Goal: Use online tool/utility: Utilize a website feature to perform a specific function

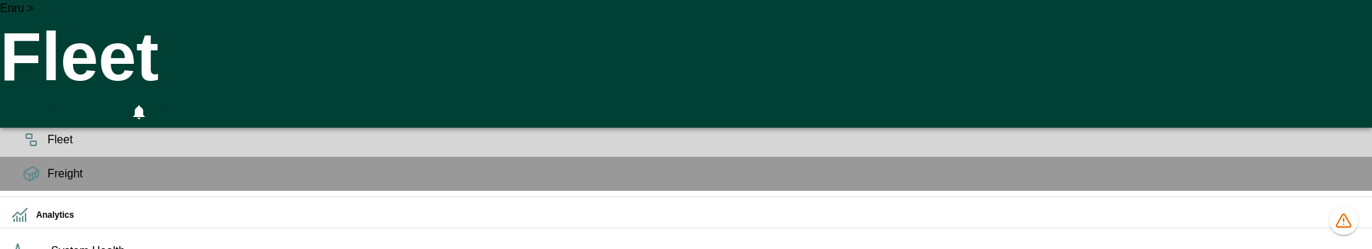
click at [28, 123] on div "Planning" at bounding box center [686, 106] width 1372 height 34
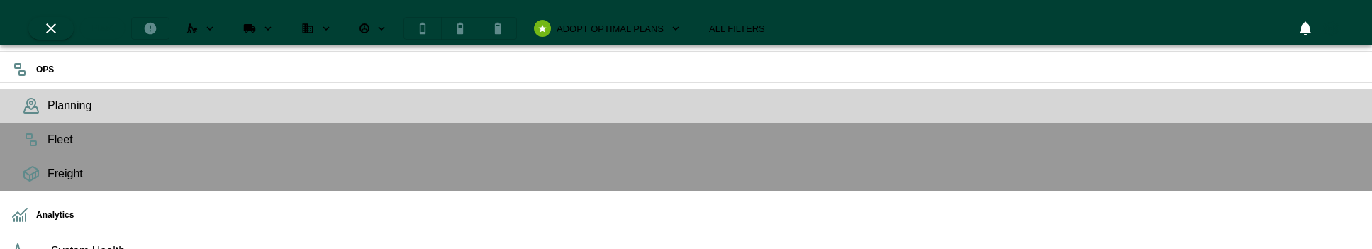
scroll to position [243, 264]
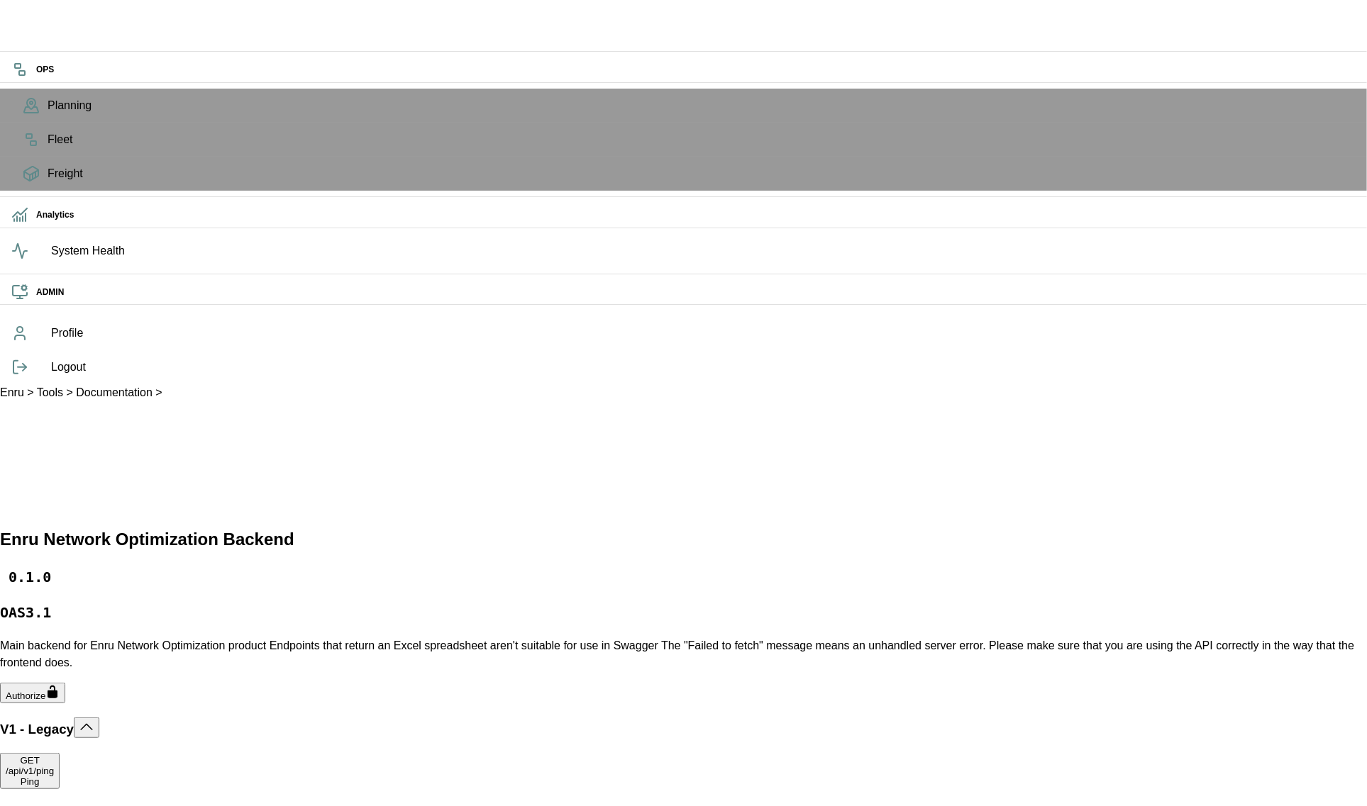
click at [54, 248] on div "/api /v1 /ping Ping" at bounding box center [30, 776] width 48 height 21
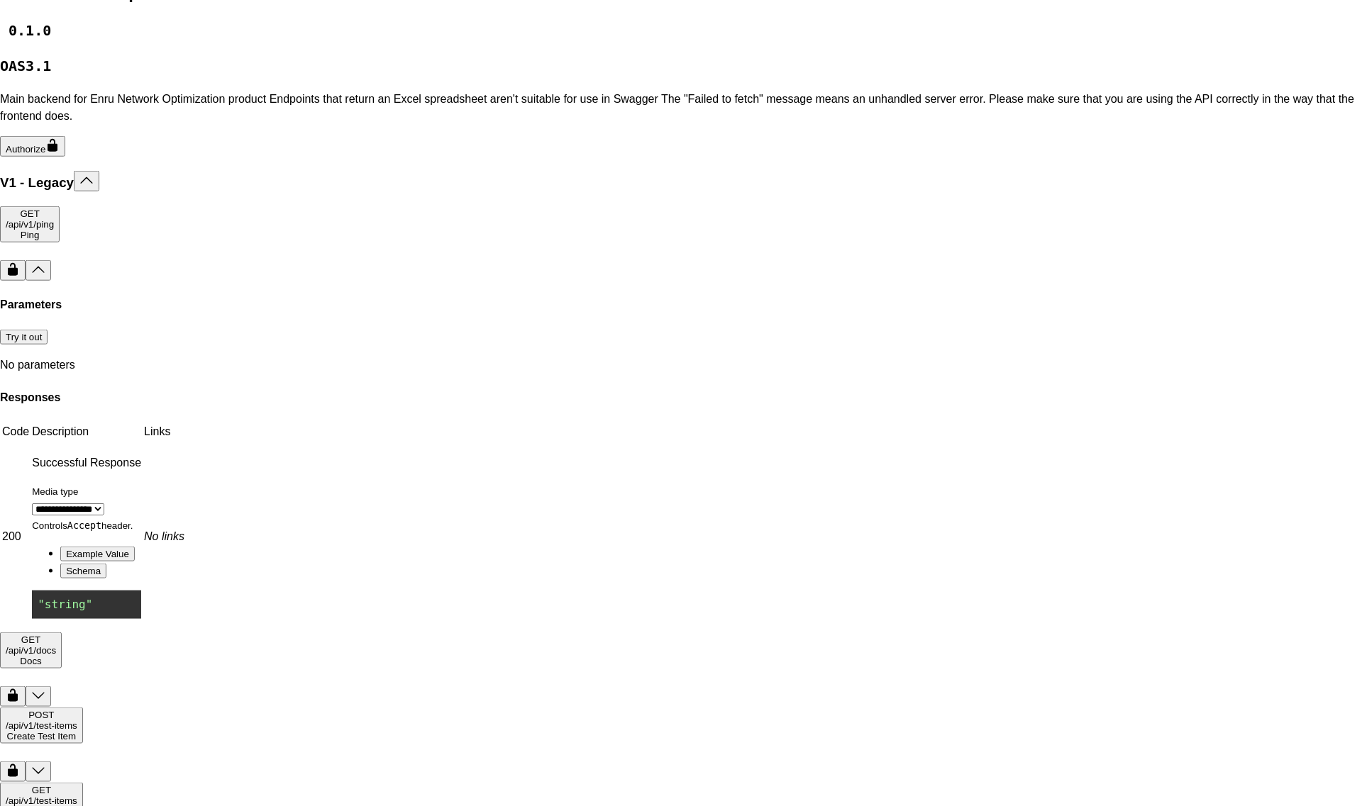
scroll to position [556, 0]
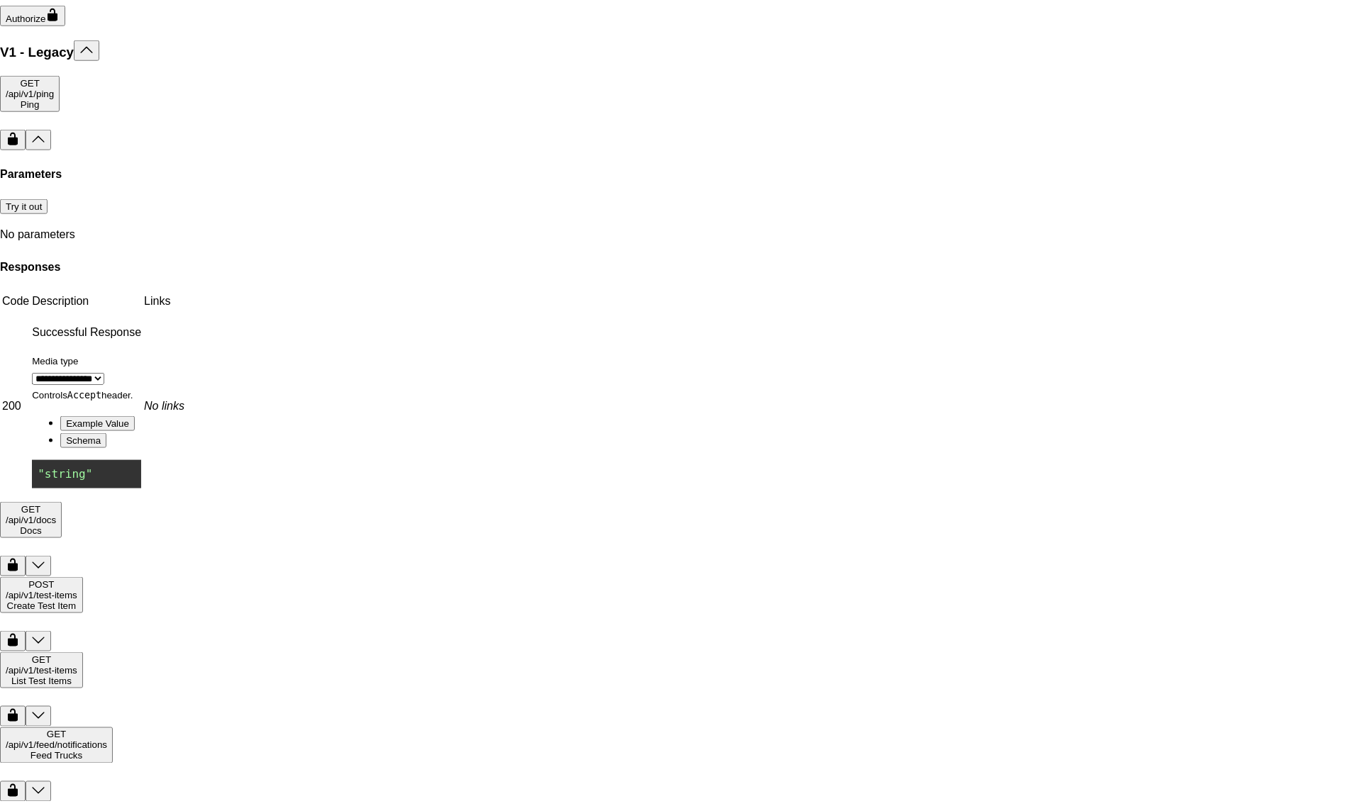
scroll to position [690, 0]
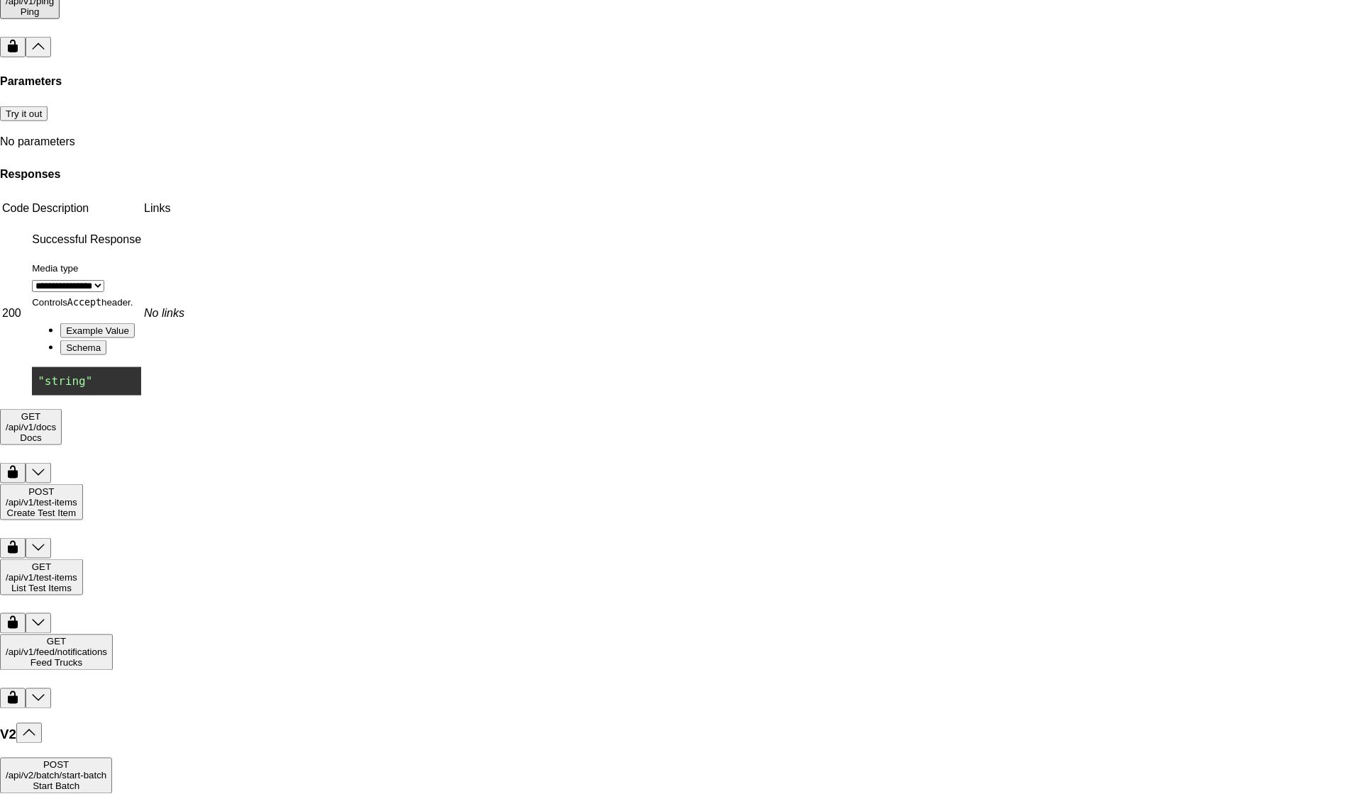
scroll to position [0, 5562]
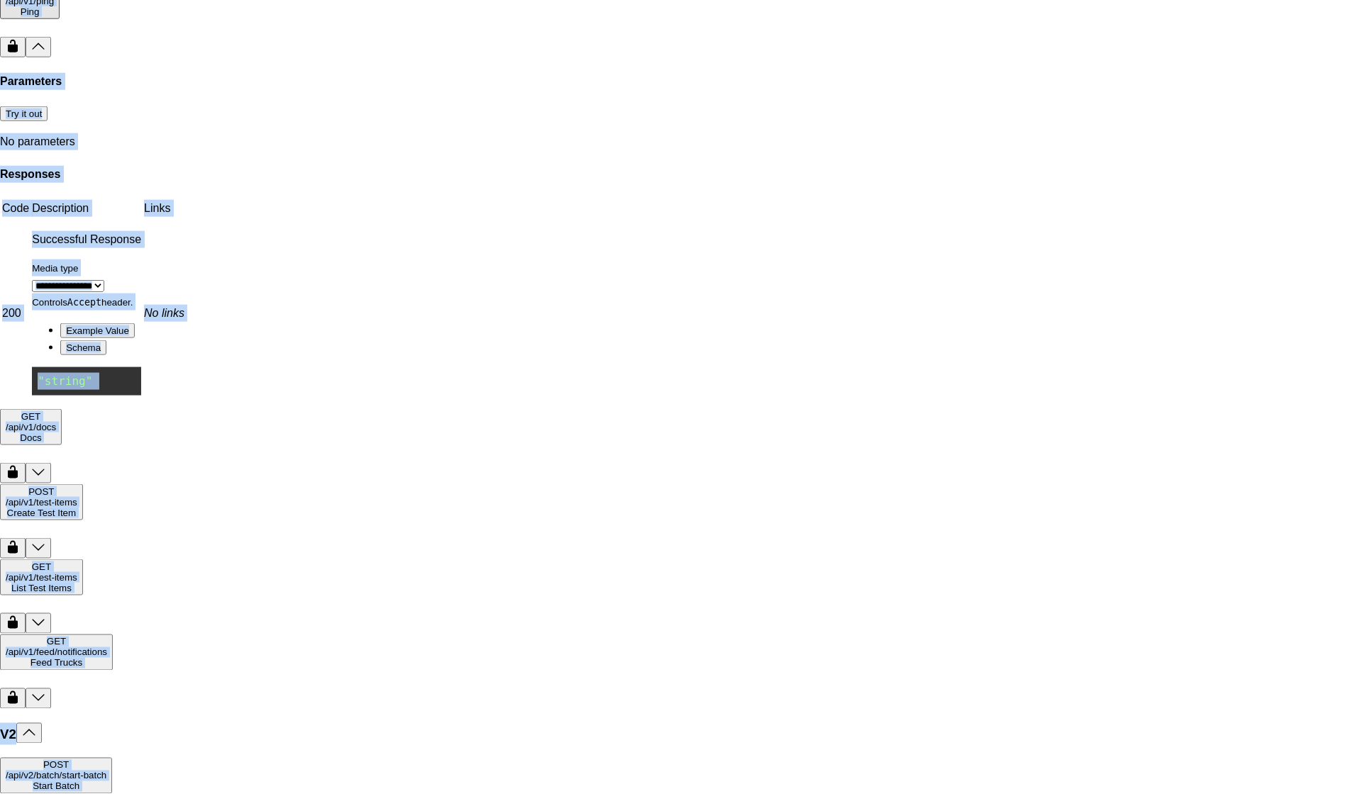
drag, startPoint x: 218, startPoint y: 394, endPoint x: 1369, endPoint y: 397, distance: 1150.4
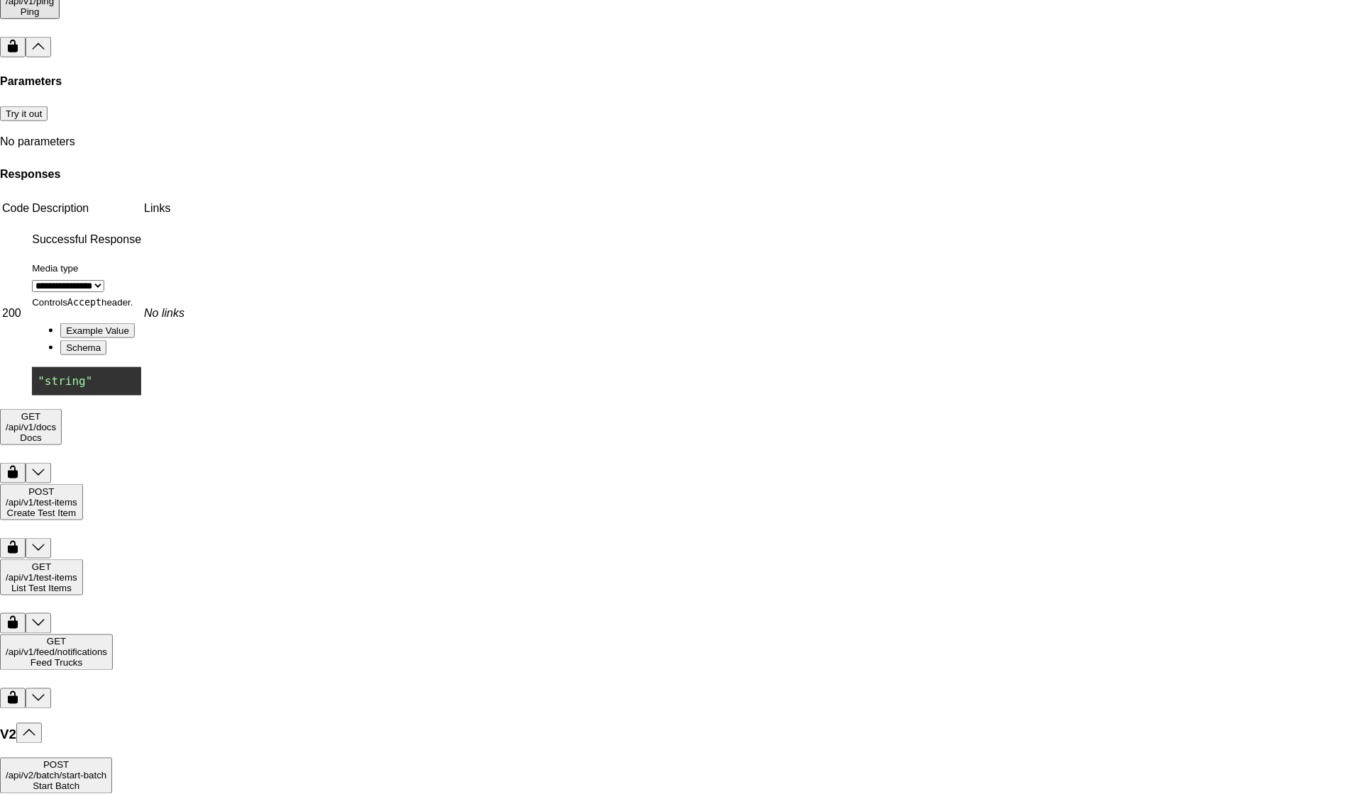
drag, startPoint x: 1338, startPoint y: 392, endPoint x: 717, endPoint y: 361, distance: 622.1
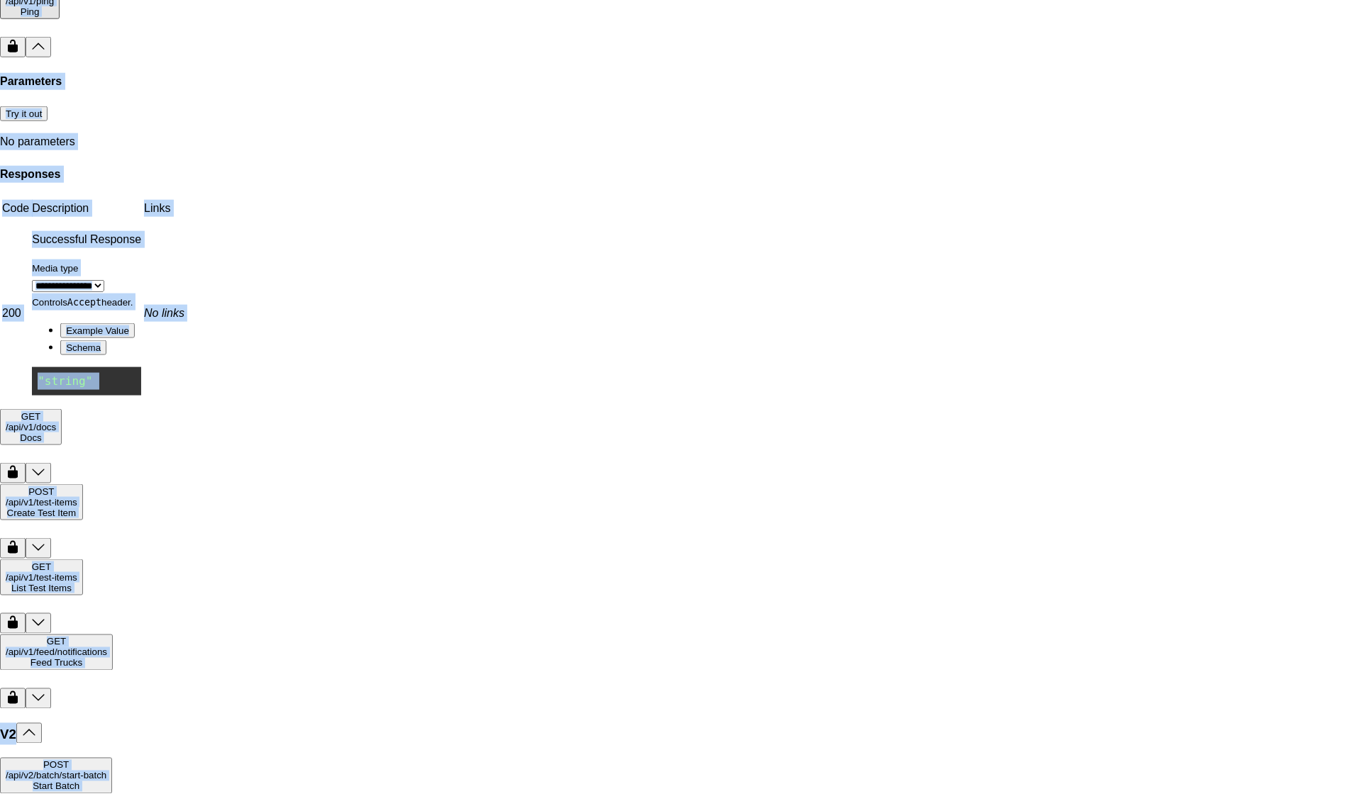
scroll to position [0, 5562]
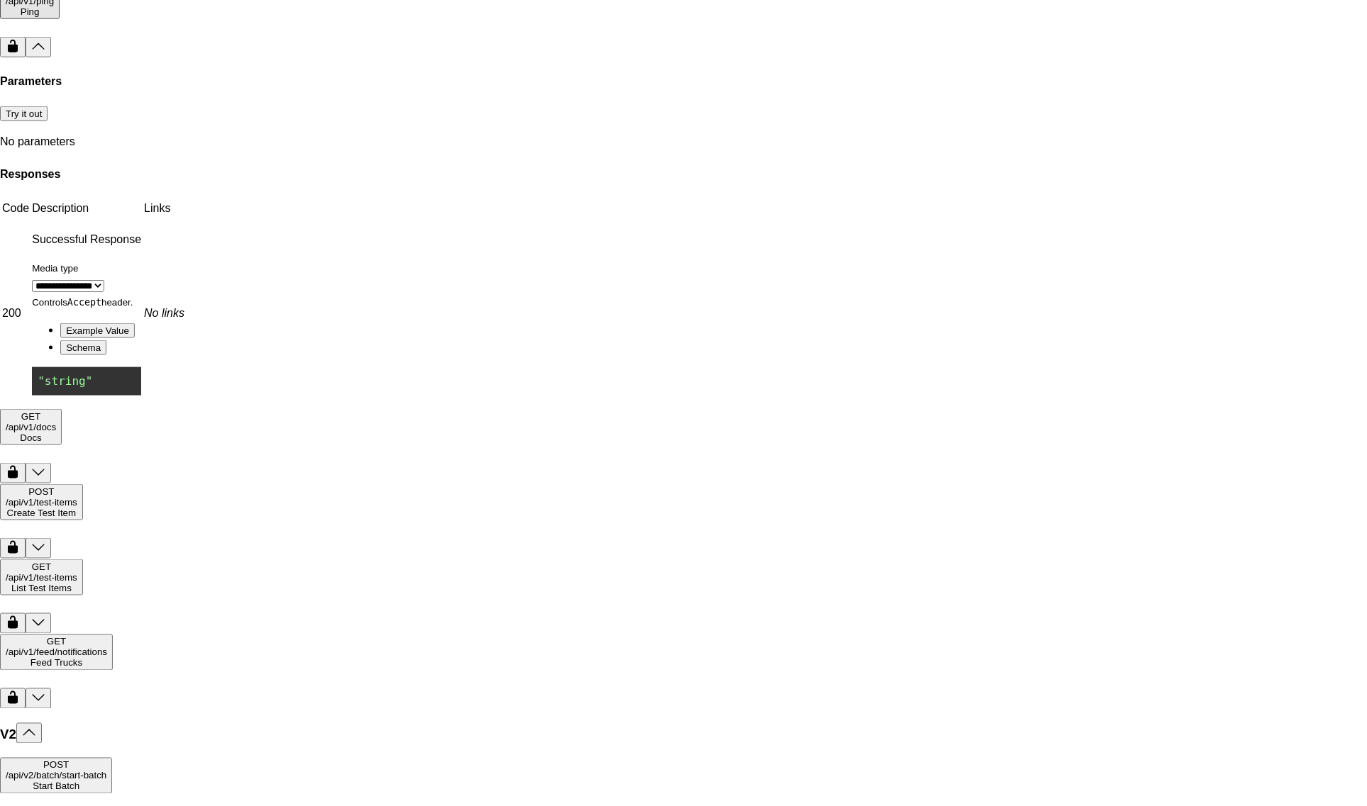
drag, startPoint x: 216, startPoint y: 394, endPoint x: 1347, endPoint y: 404, distance: 1130.5
copy span "eyJhbGciOiJSUzI1NiIsImtpZCI6IjlxU0R5VVJwbVk3UzZYdzJId0wtMEl0OHEyZW9CRWUwSU4tV3Q…"
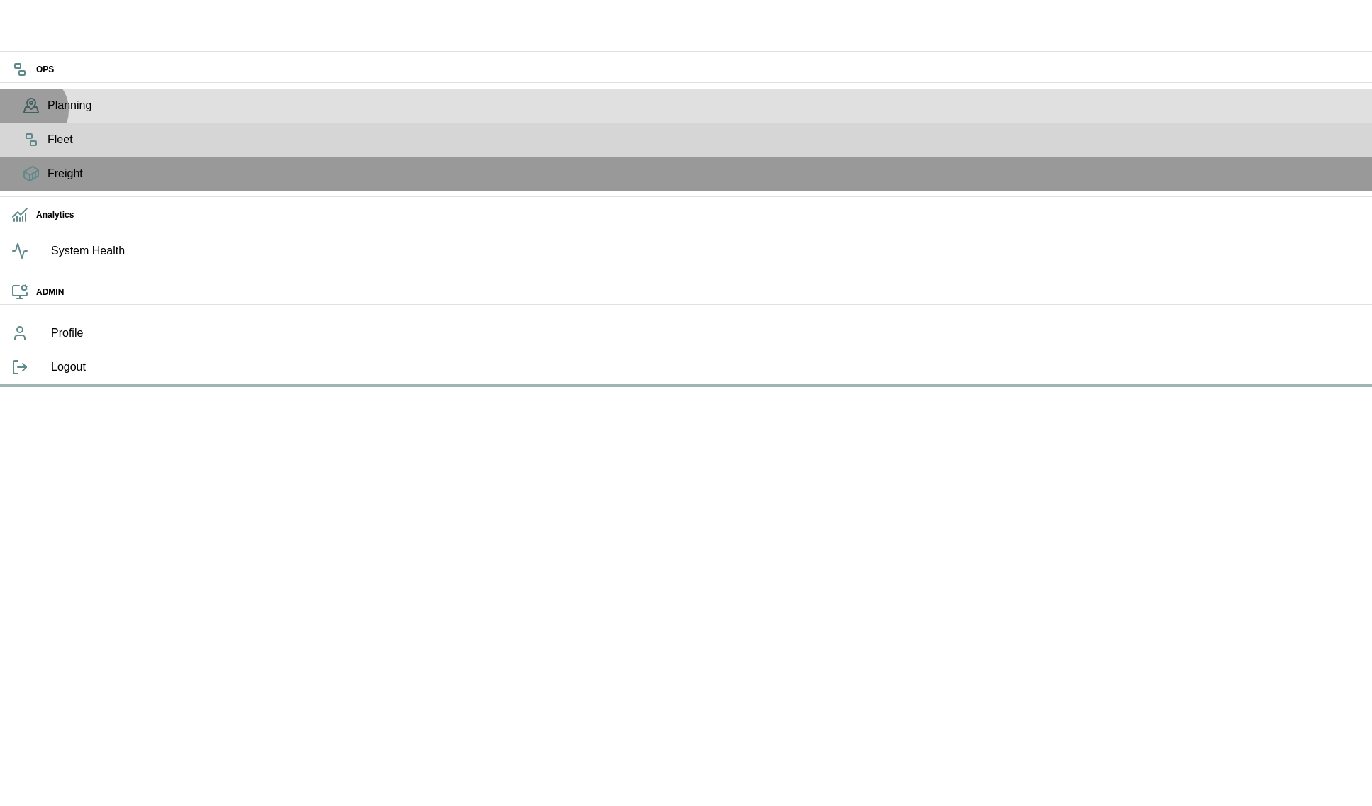
click at [30, 114] on icon at bounding box center [31, 105] width 17 height 17
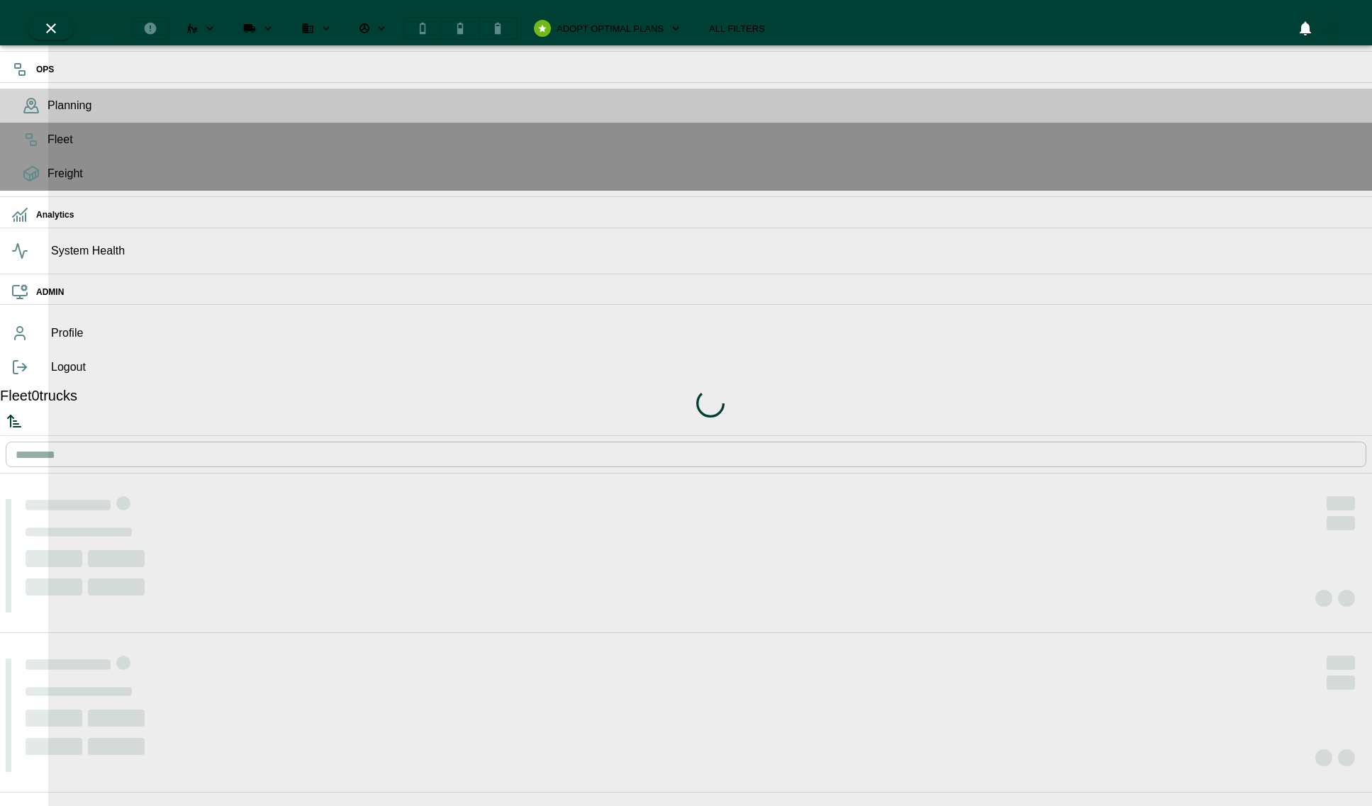
click at [199, 63] on div "Loading indicator" at bounding box center [710, 403] width 1324 height 806
click at [201, 55] on div "Loading indicator" at bounding box center [710, 403] width 1324 height 806
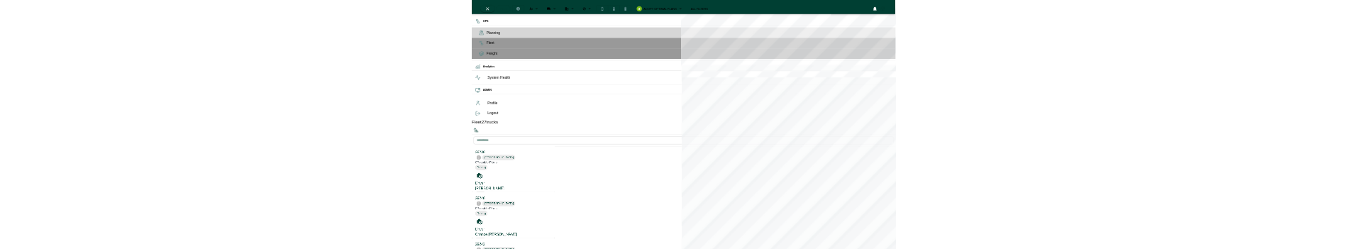
scroll to position [801, 264]
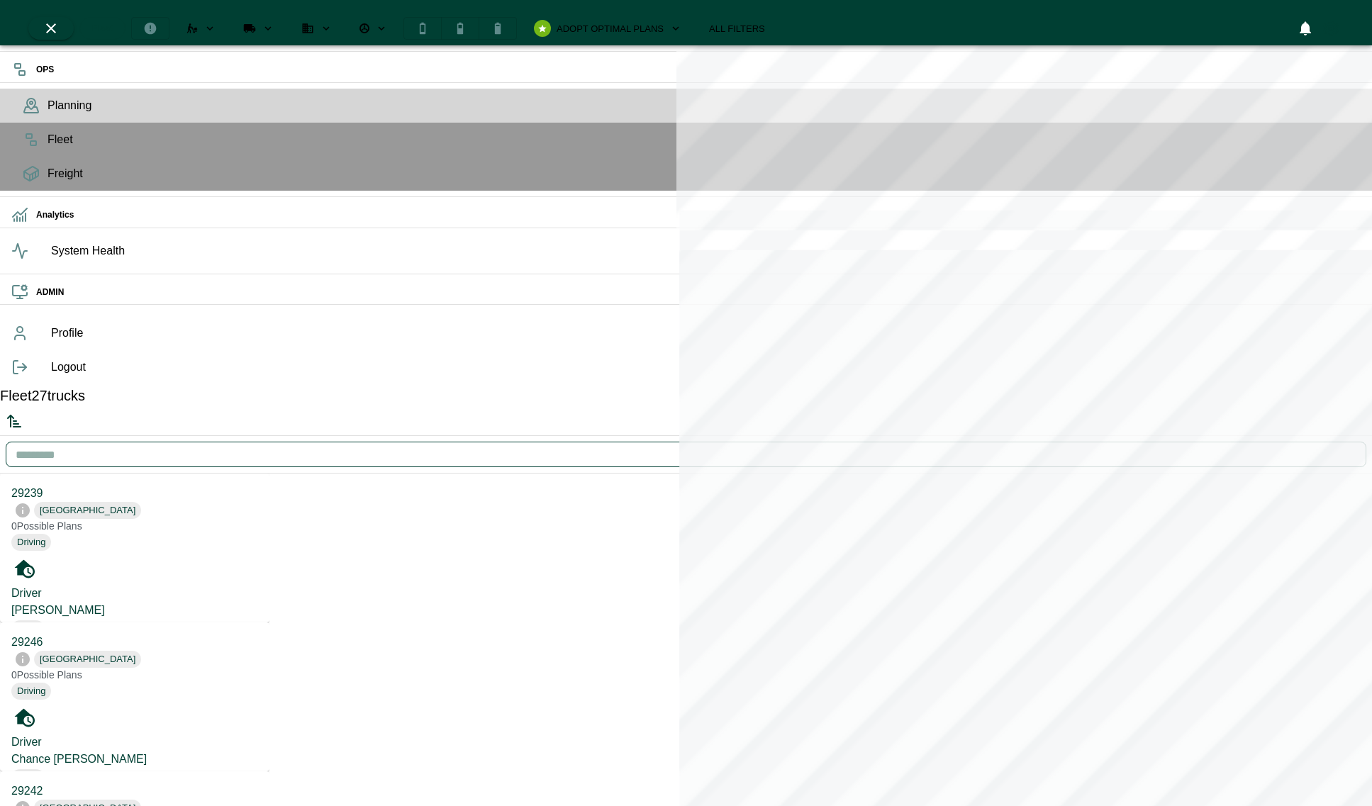
click at [201, 435] on input "text" at bounding box center [686, 455] width 1361 height 40
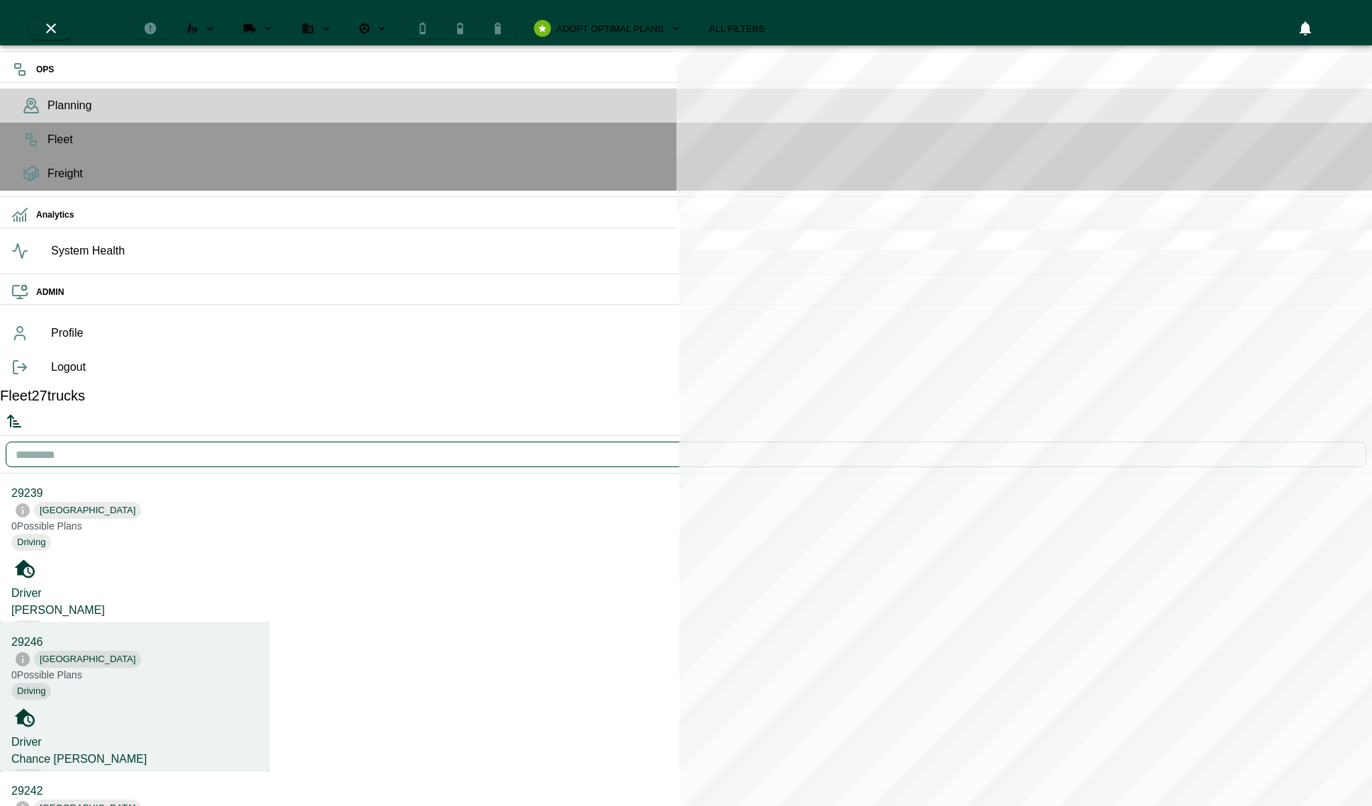
click at [42, 736] on label "Driver" at bounding box center [26, 742] width 30 height 12
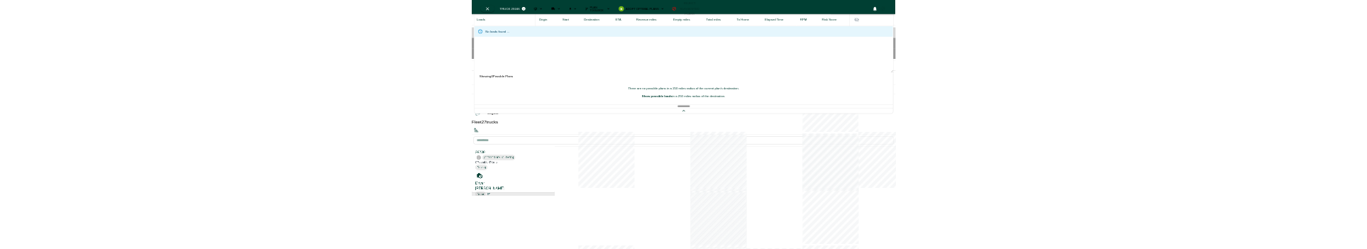
scroll to position [243, 264]
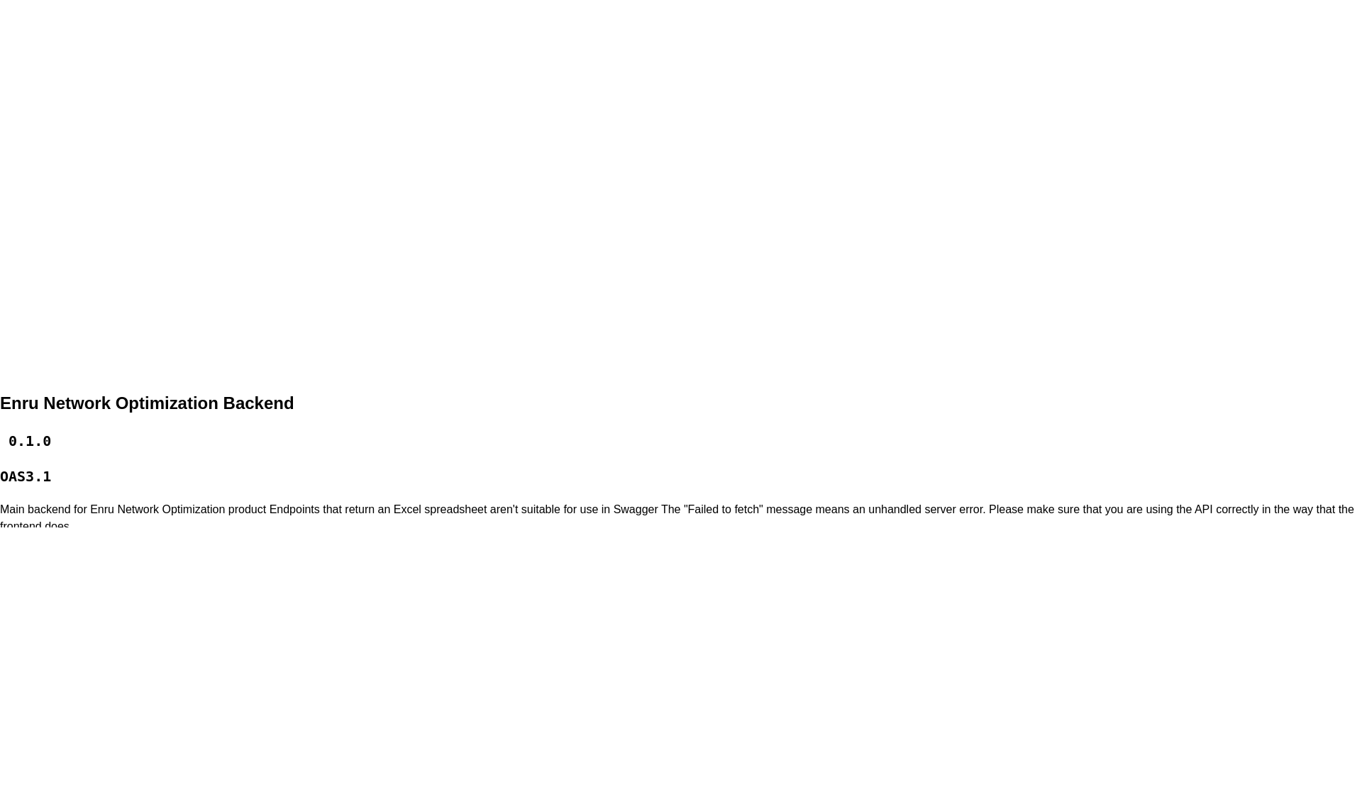
scroll to position [435, 0]
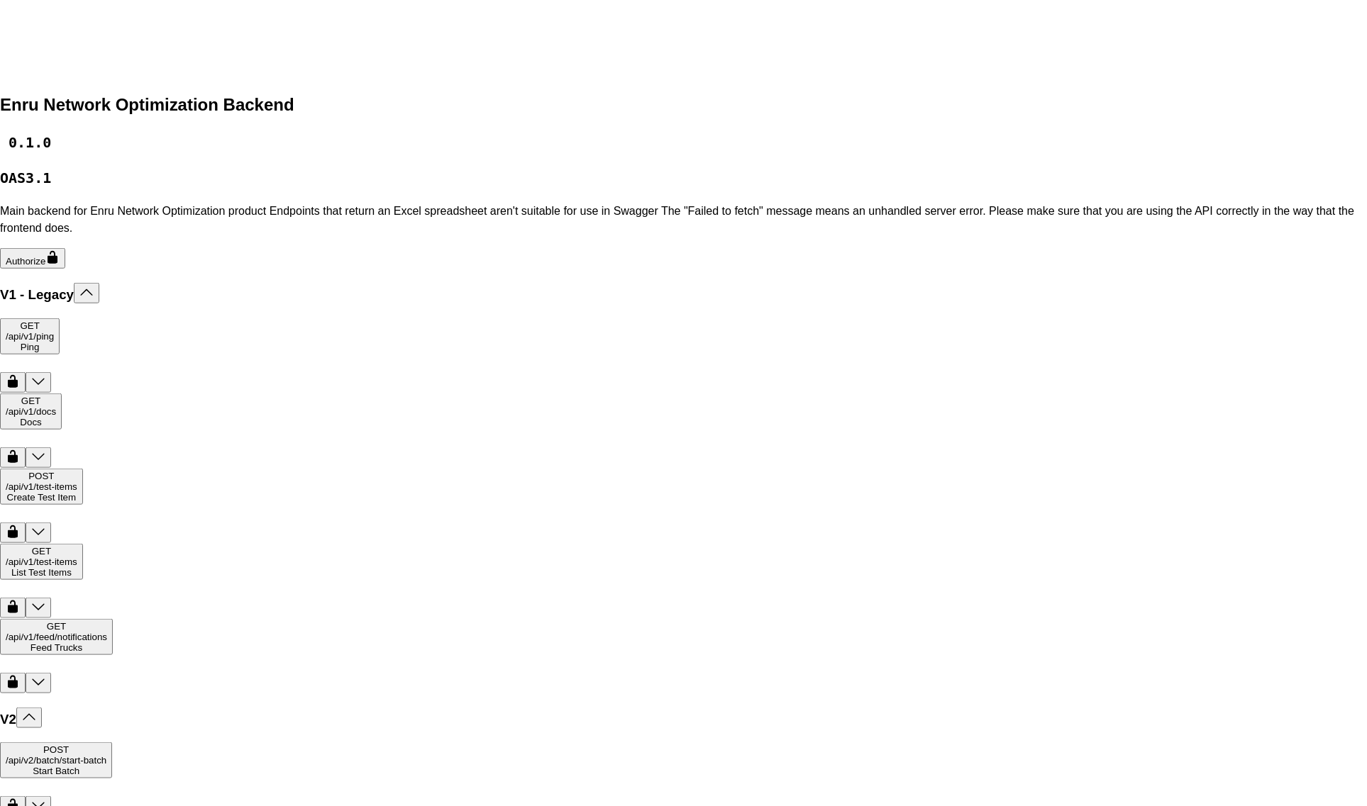
drag, startPoint x: 221, startPoint y: 358, endPoint x: 284, endPoint y: 355, distance: 63.9
drag, startPoint x: 213, startPoint y: 357, endPoint x: 266, endPoint y: 357, distance: 52.5
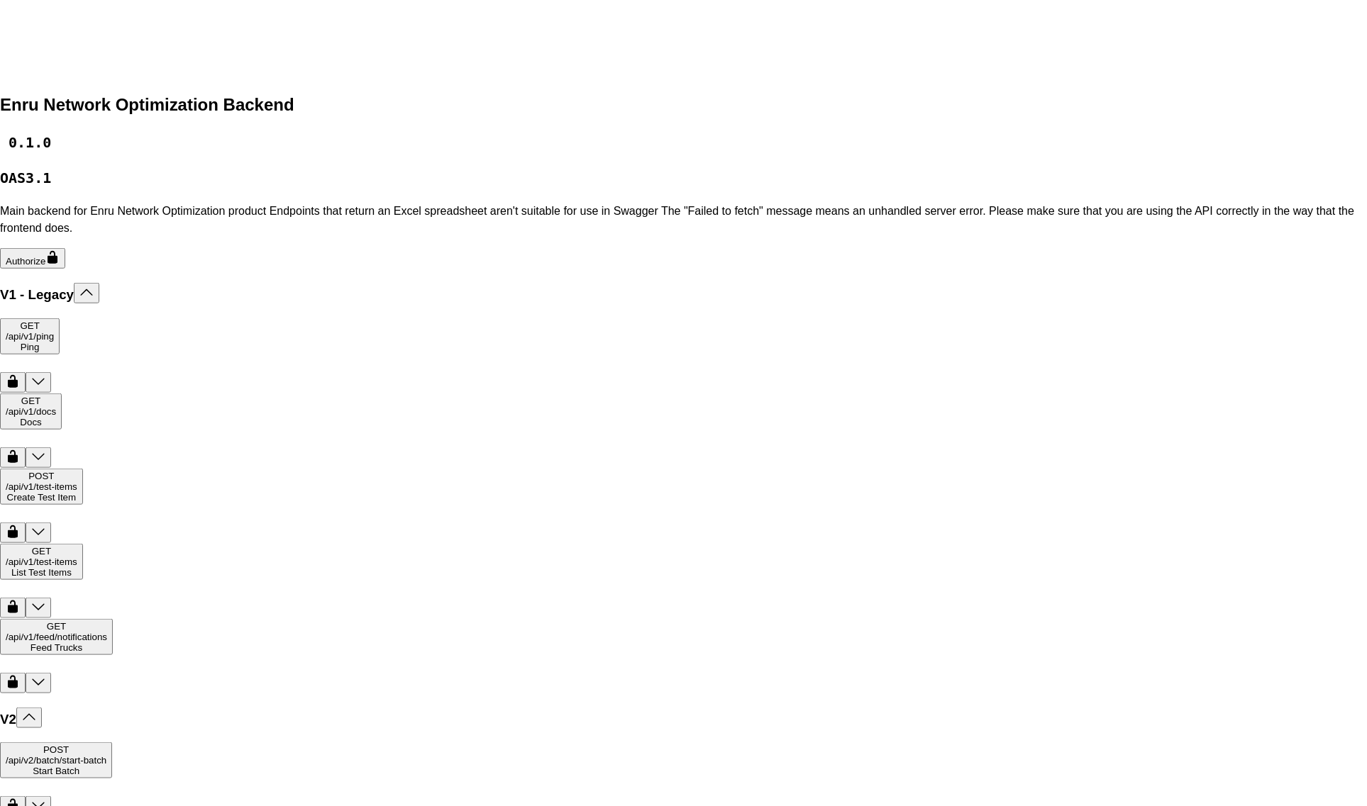
drag, startPoint x: 216, startPoint y: 356, endPoint x: 1160, endPoint y: 374, distance: 943.4
copy span "eyJhbGciOiJSUzI1NiIsImtpZCI6IjlxU0R5VVJwbVk3UzZYdzJId0wtMEl0OHEyZW9CRWUwSU4tV3Q…"
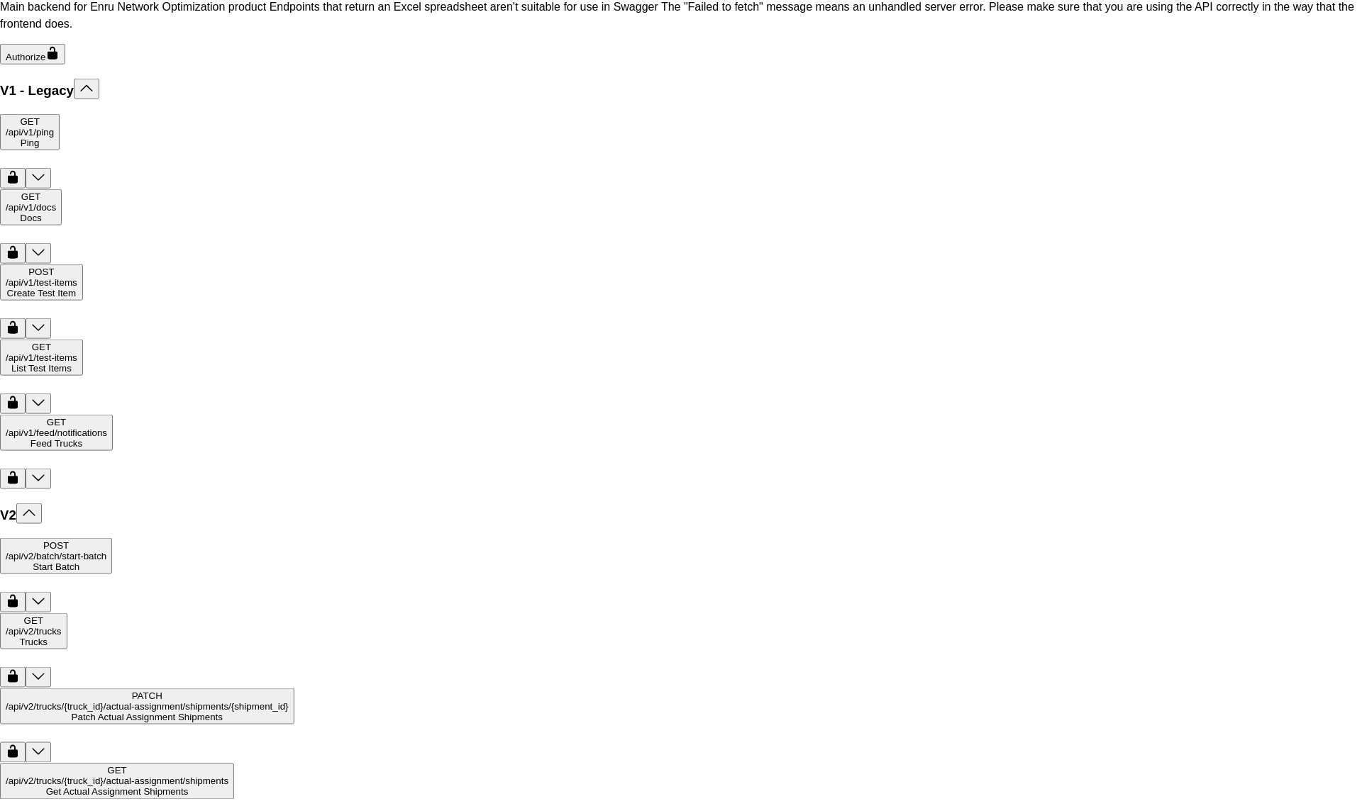
scroll to position [651, 0]
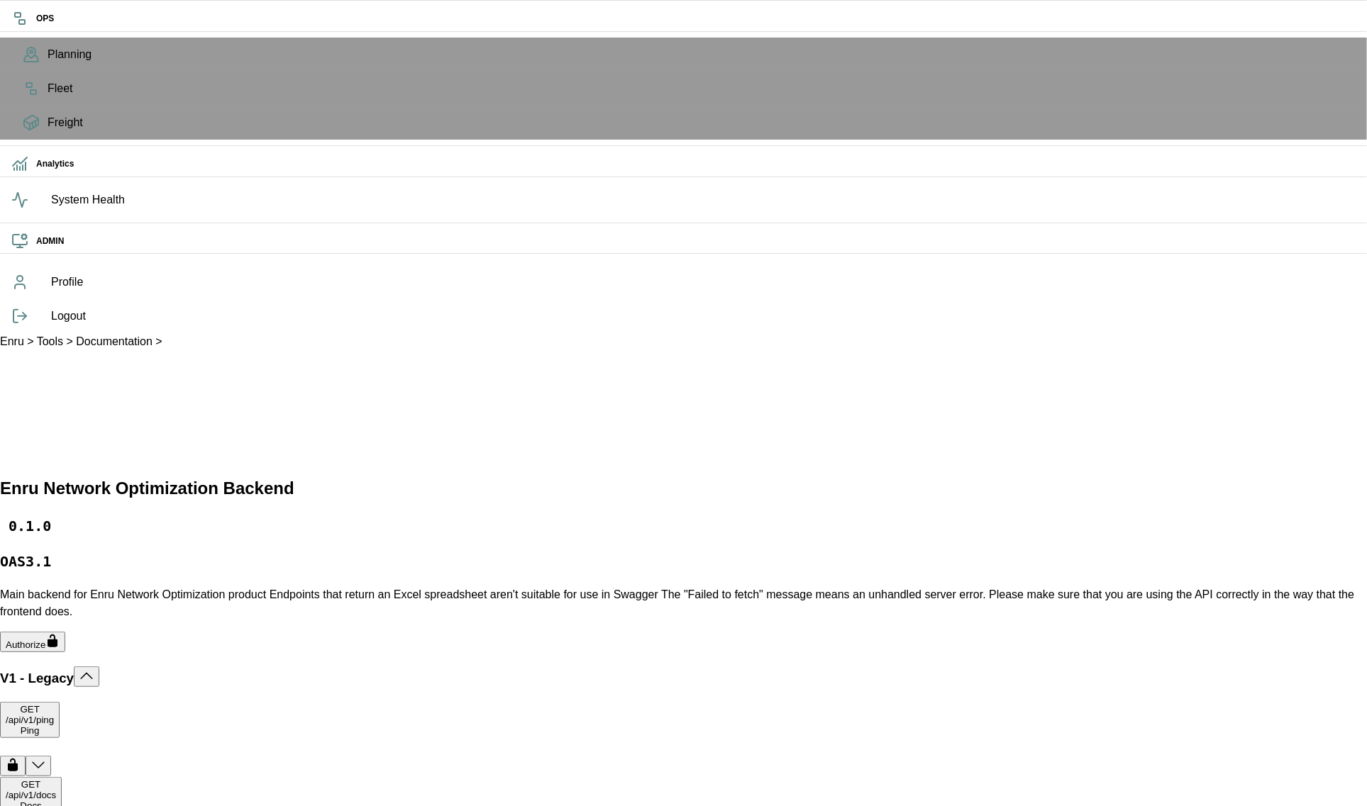
scroll to position [98, 0]
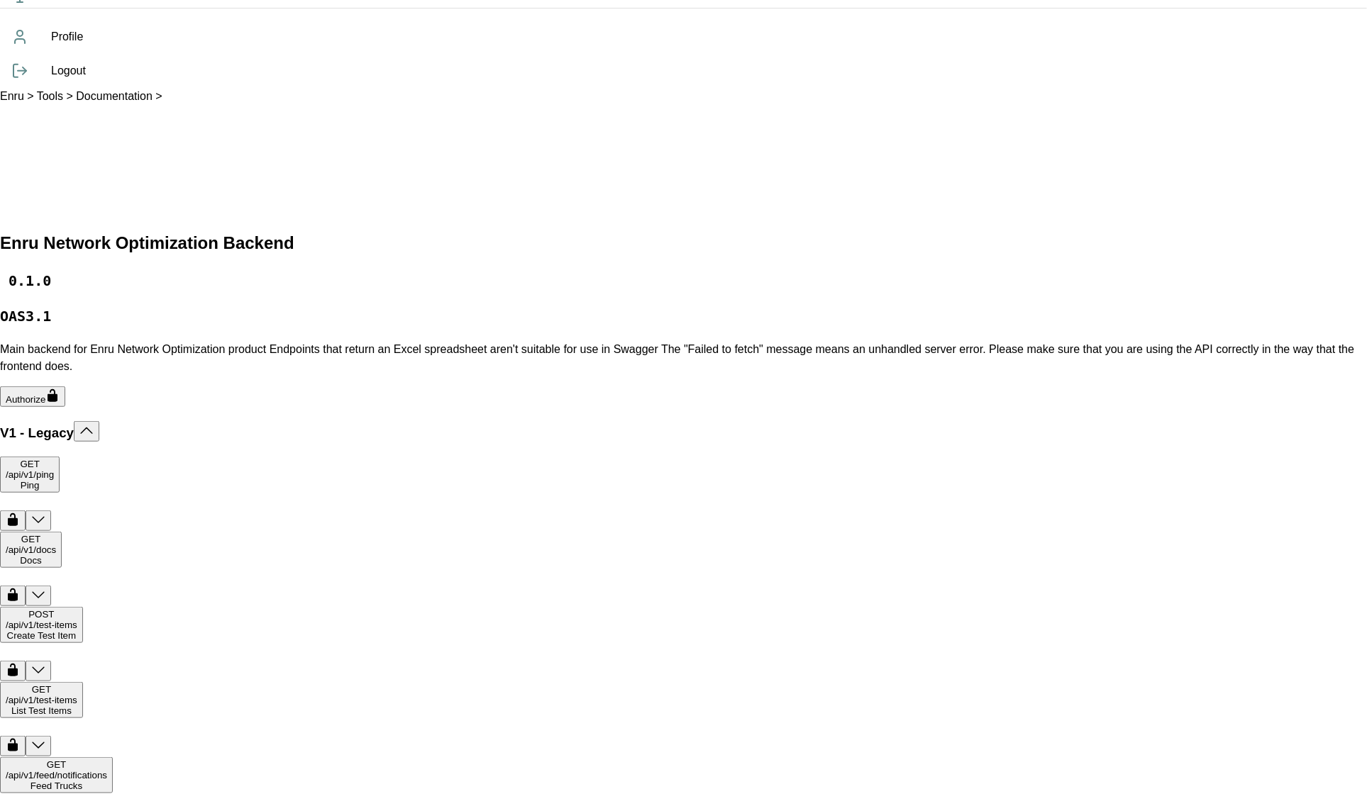
scroll to position [301, 0]
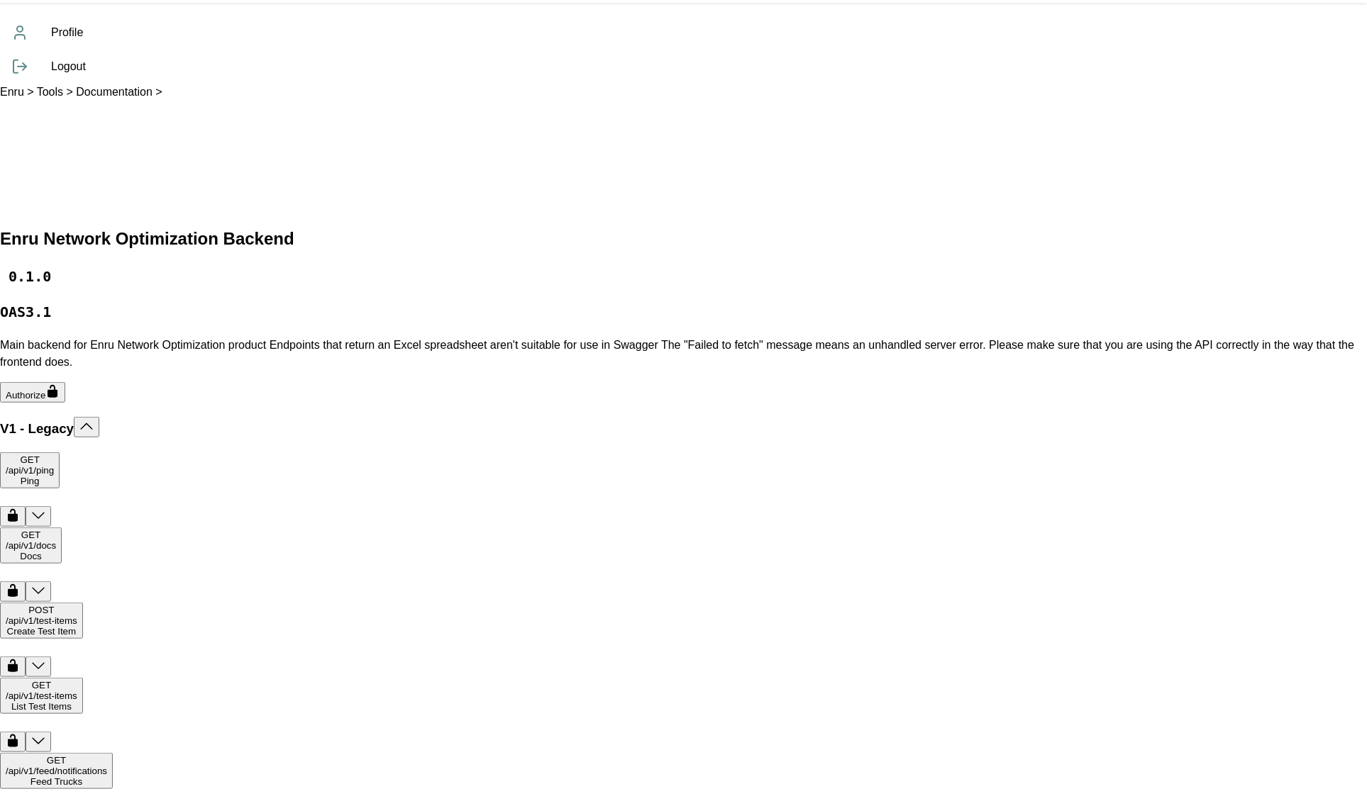
drag, startPoint x: 107, startPoint y: 604, endPoint x: 134, endPoint y: 606, distance: 27.0
paste textarea "**********"
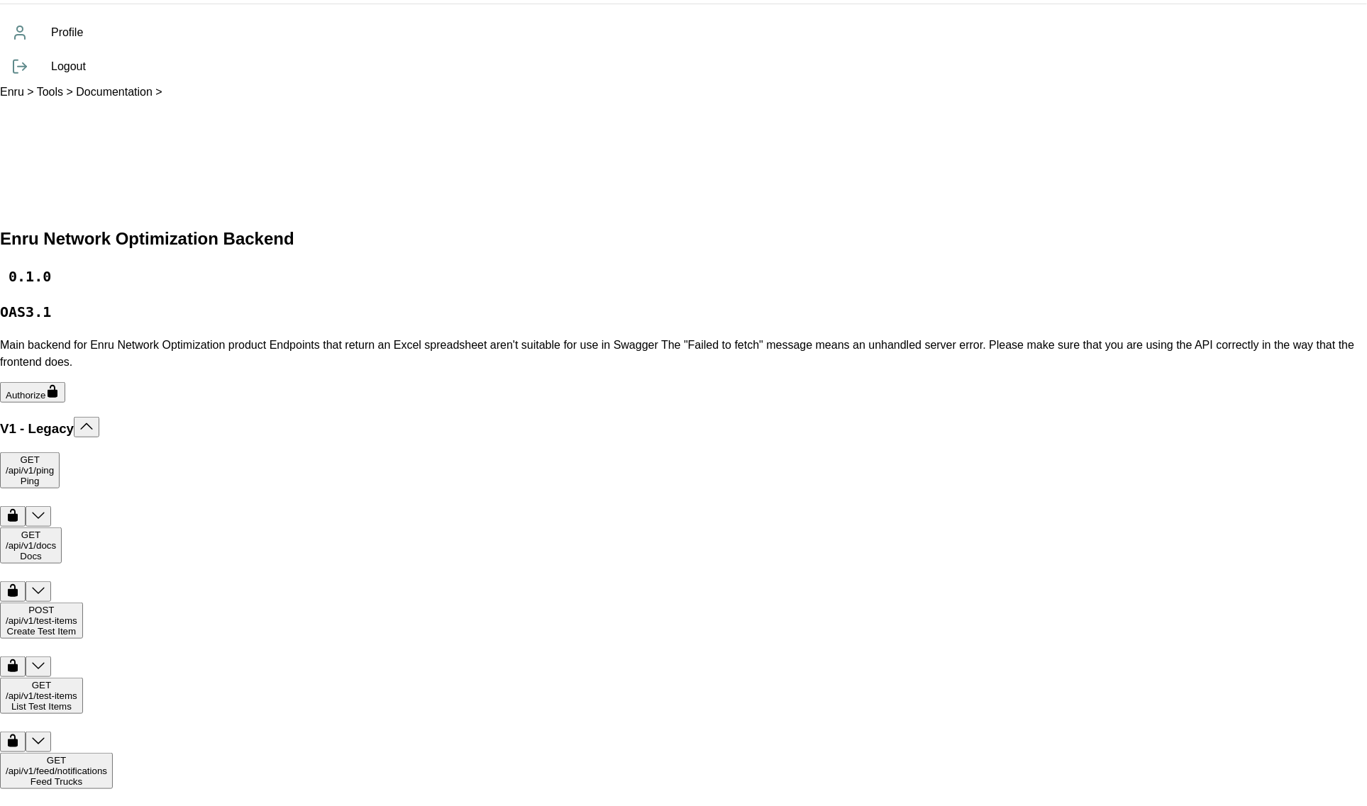
type textarea "**********"
paste input "**********"
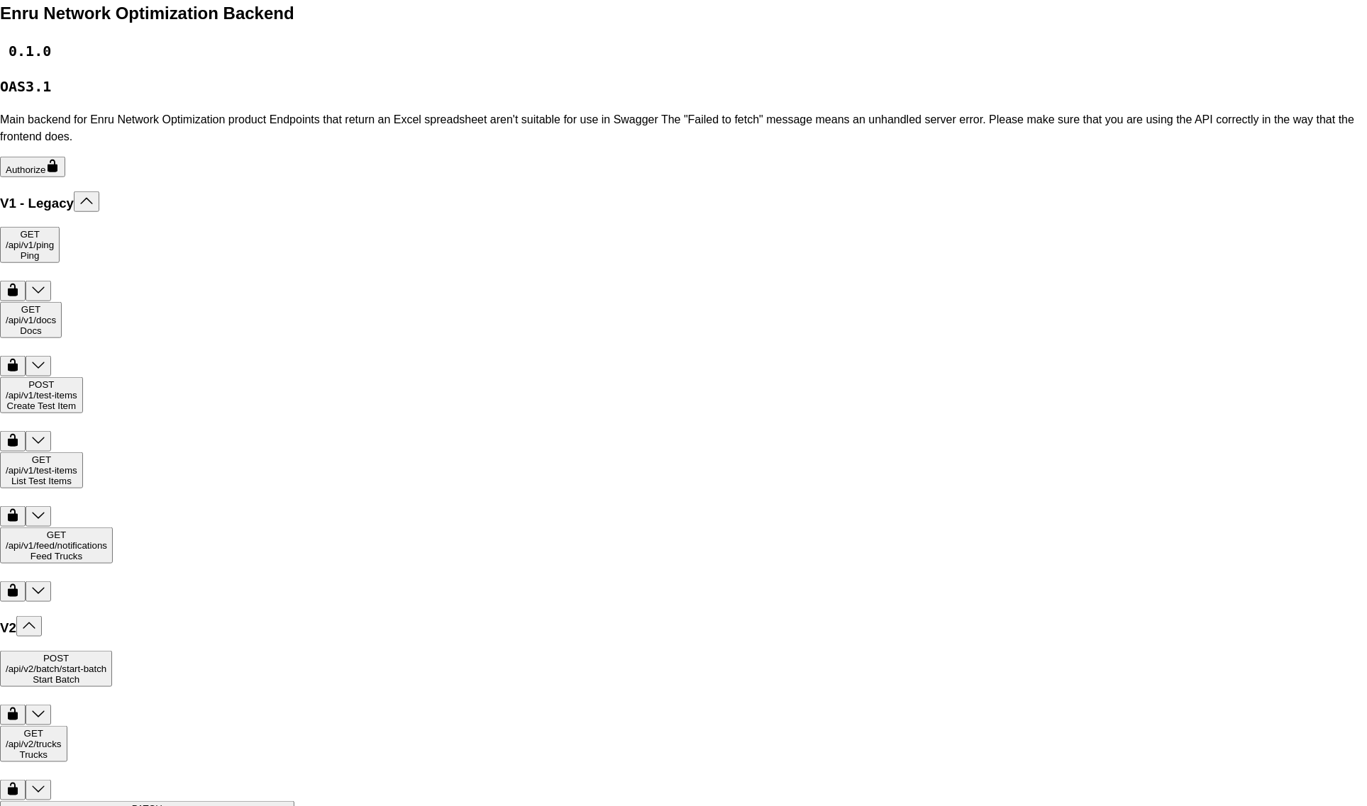
scroll to position [562, 0]
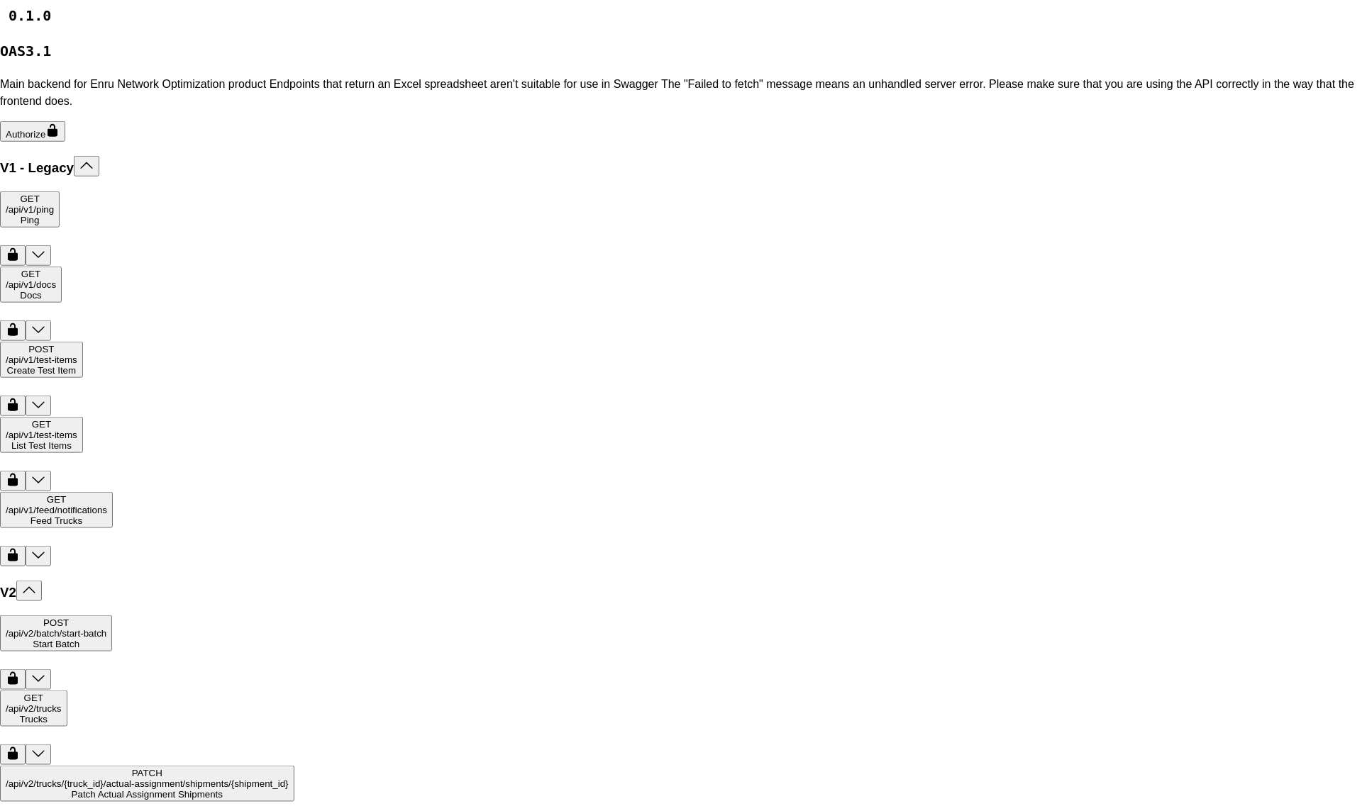
type input "**********"
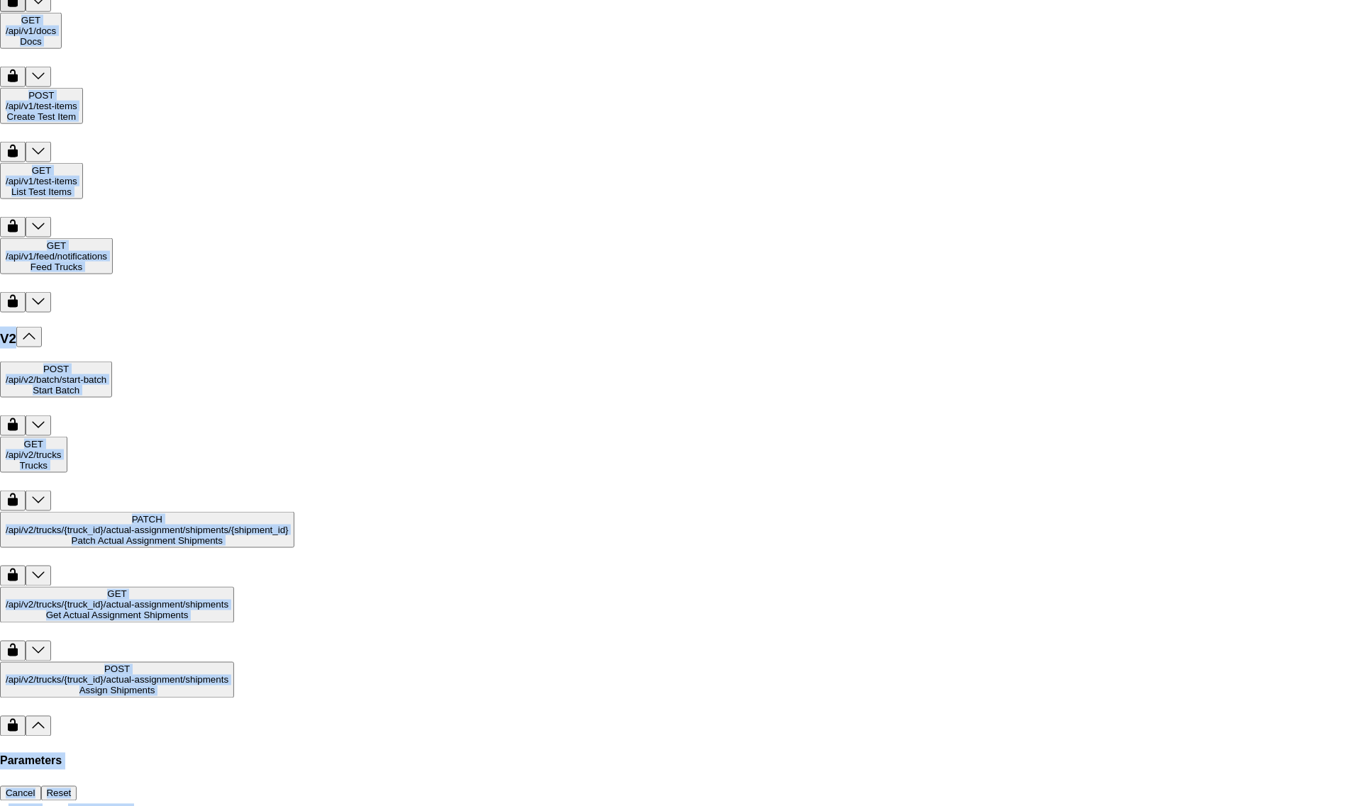
scroll to position [0, 5572]
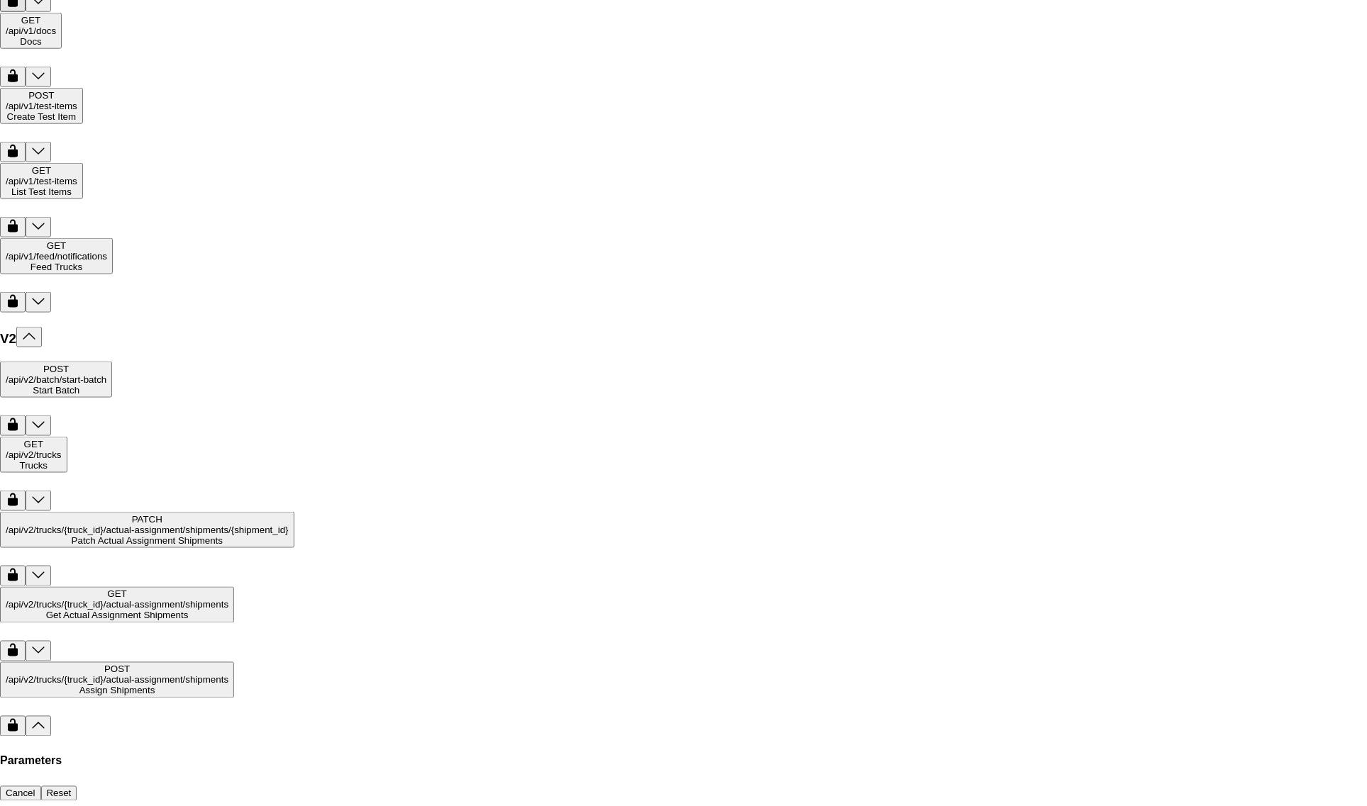
drag, startPoint x: 219, startPoint y: 470, endPoint x: 1331, endPoint y: 471, distance: 1112.1
copy span "eyJhbGciOiJSUzI1NiIsImtpZCI6IjlxU0R5VVJwbVk3UzZYdzJId0wtMEl0OHEyZW9CRWUwSU4tV3Q…"
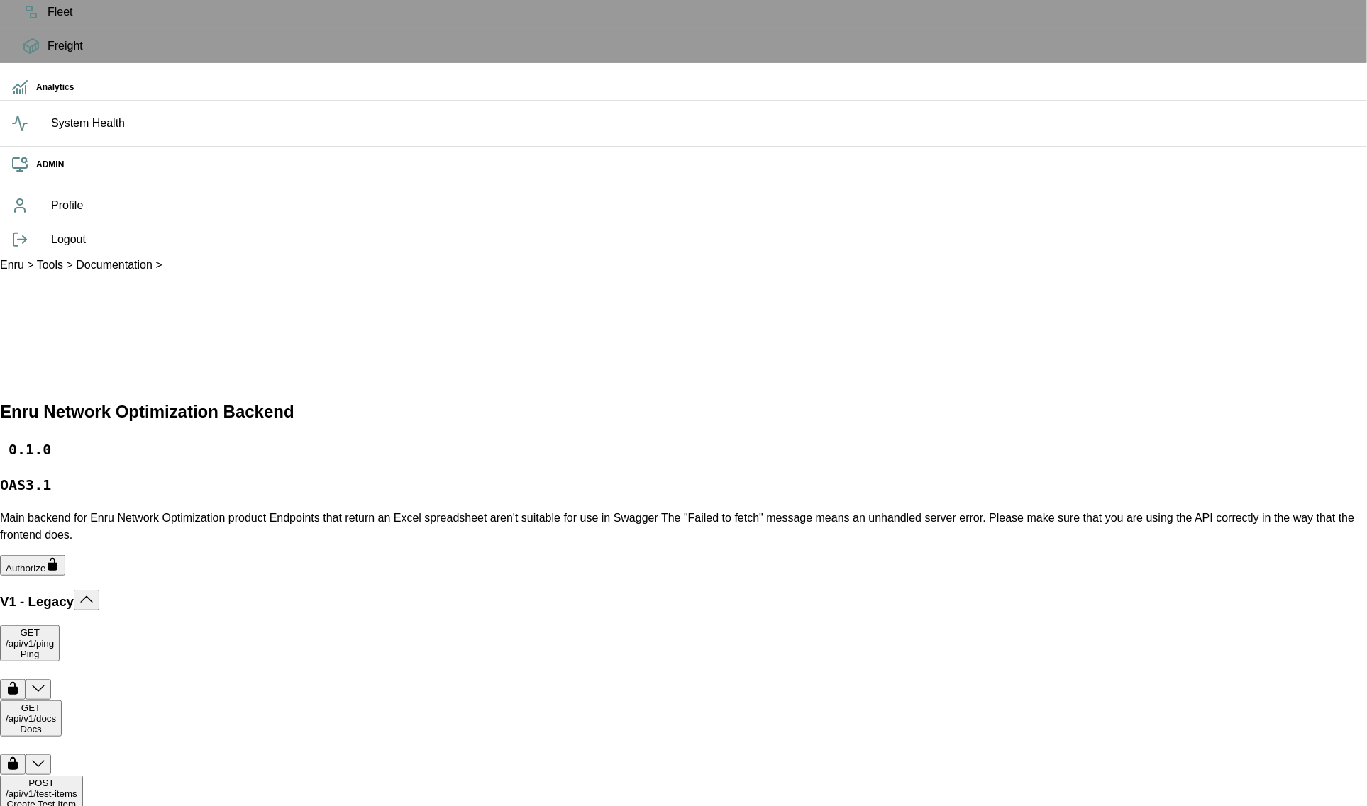
scroll to position [156, 0]
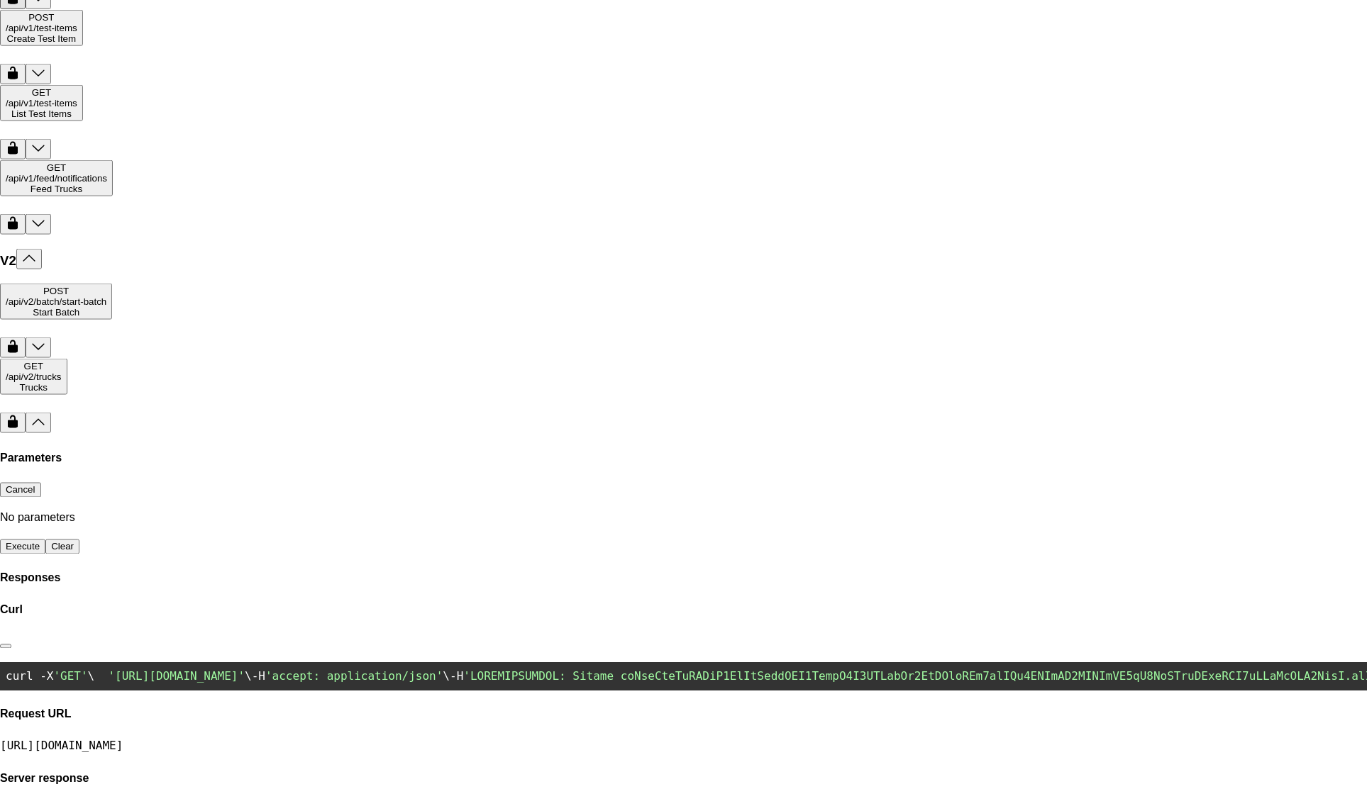
scroll to position [890, 0]
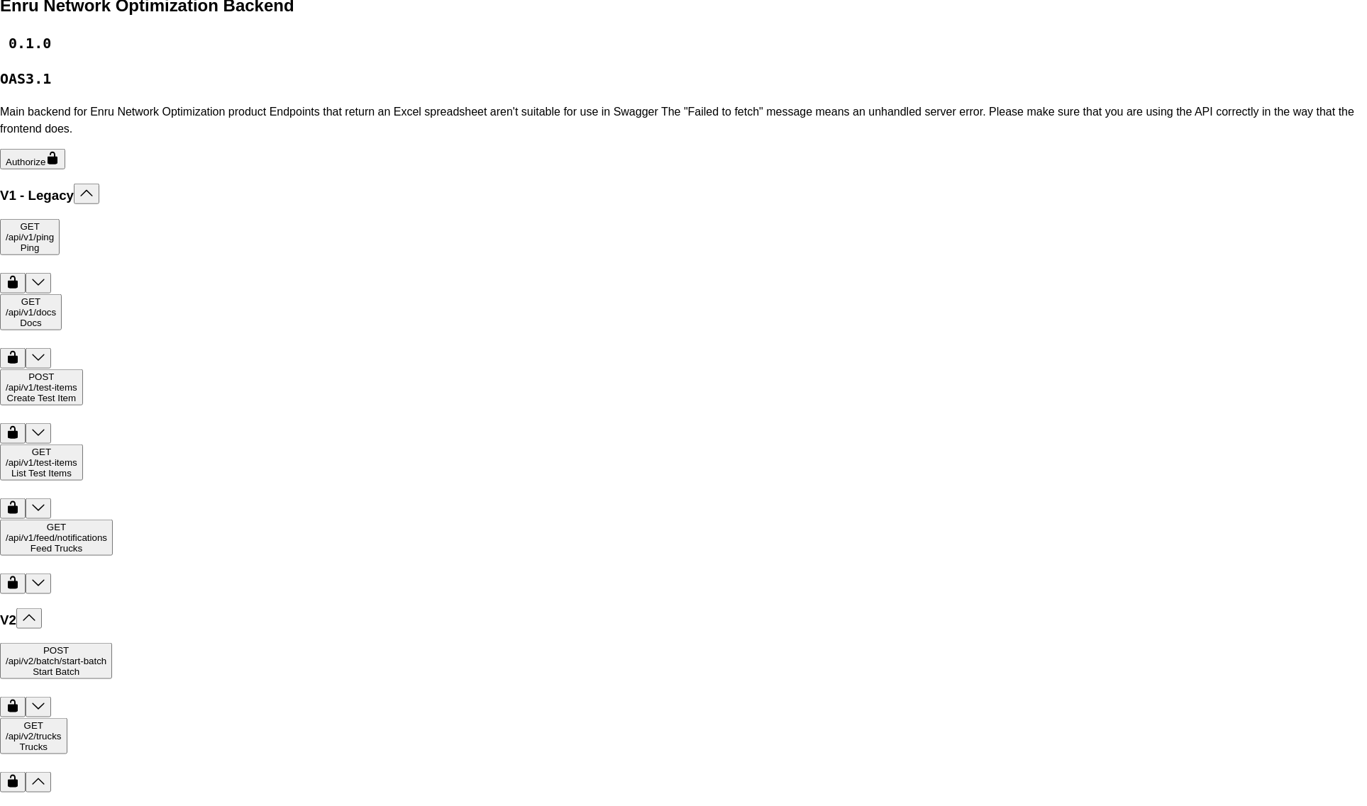
scroll to position [530, 0]
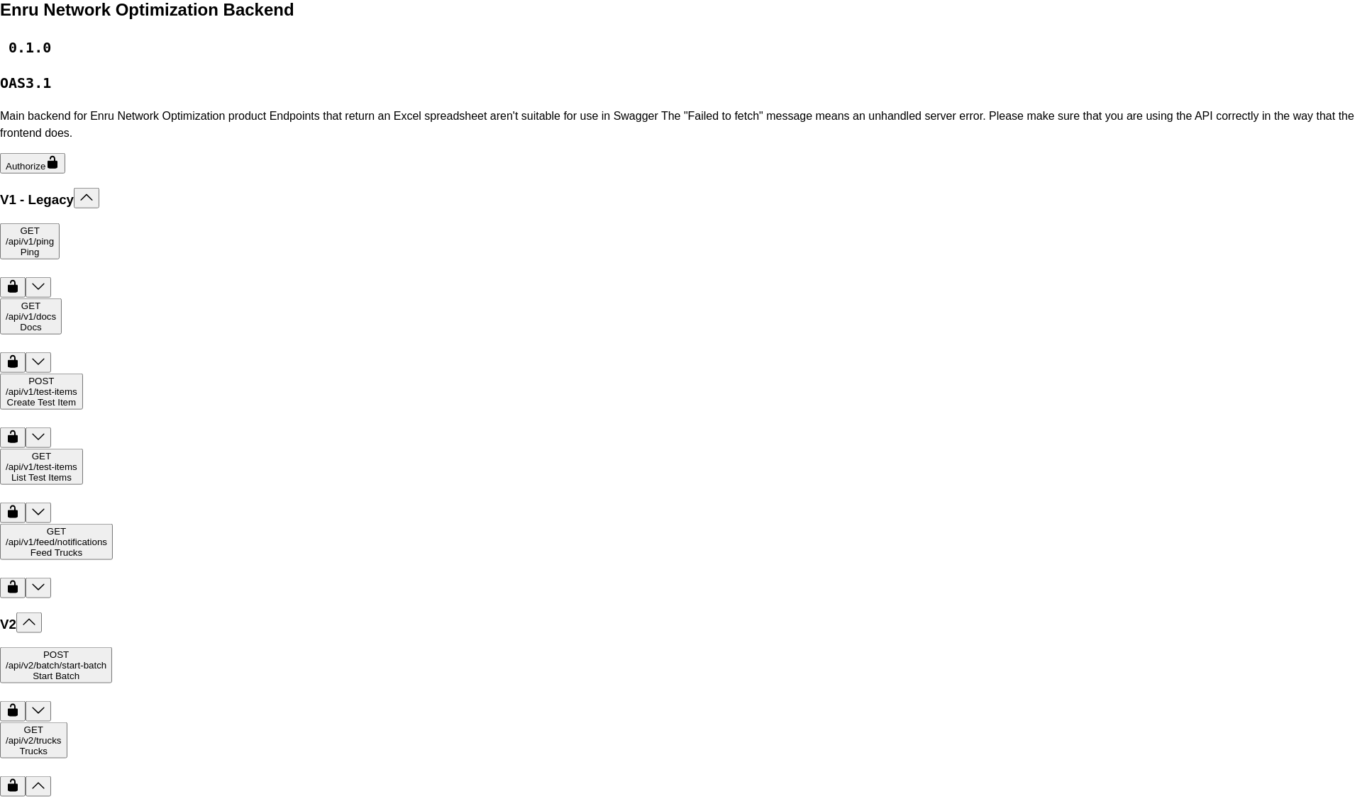
drag, startPoint x: 233, startPoint y: 531, endPoint x: 269, endPoint y: 531, distance: 36.2
copy span ""307021"
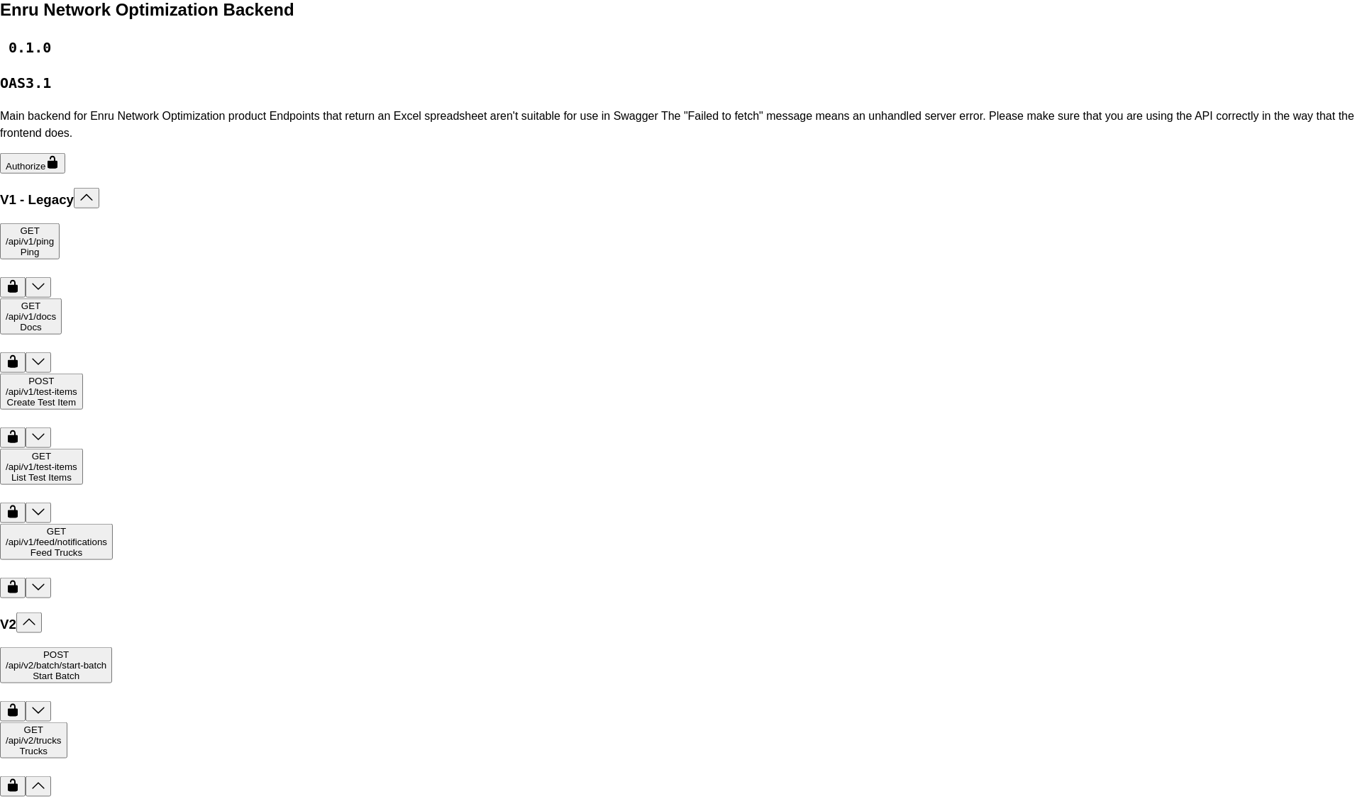
drag, startPoint x: 182, startPoint y: 481, endPoint x: 284, endPoint y: 481, distance: 101.4
copy code ""GTA_HOGAN_bC29" ,"
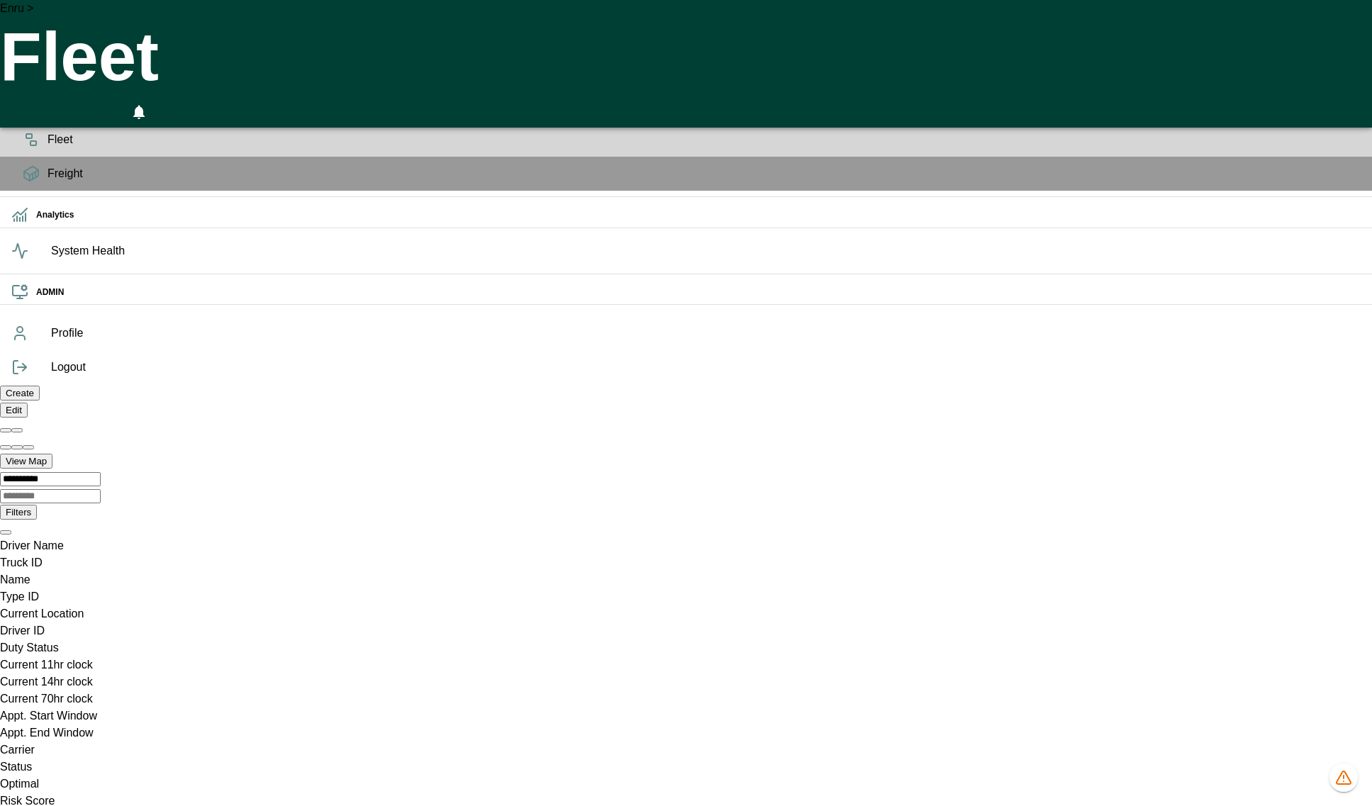
click at [0, 572] on icon "Truck ID column. SPACE for context menu, ENTER to sort" at bounding box center [0, 572] width 0 height 0
type input "****"
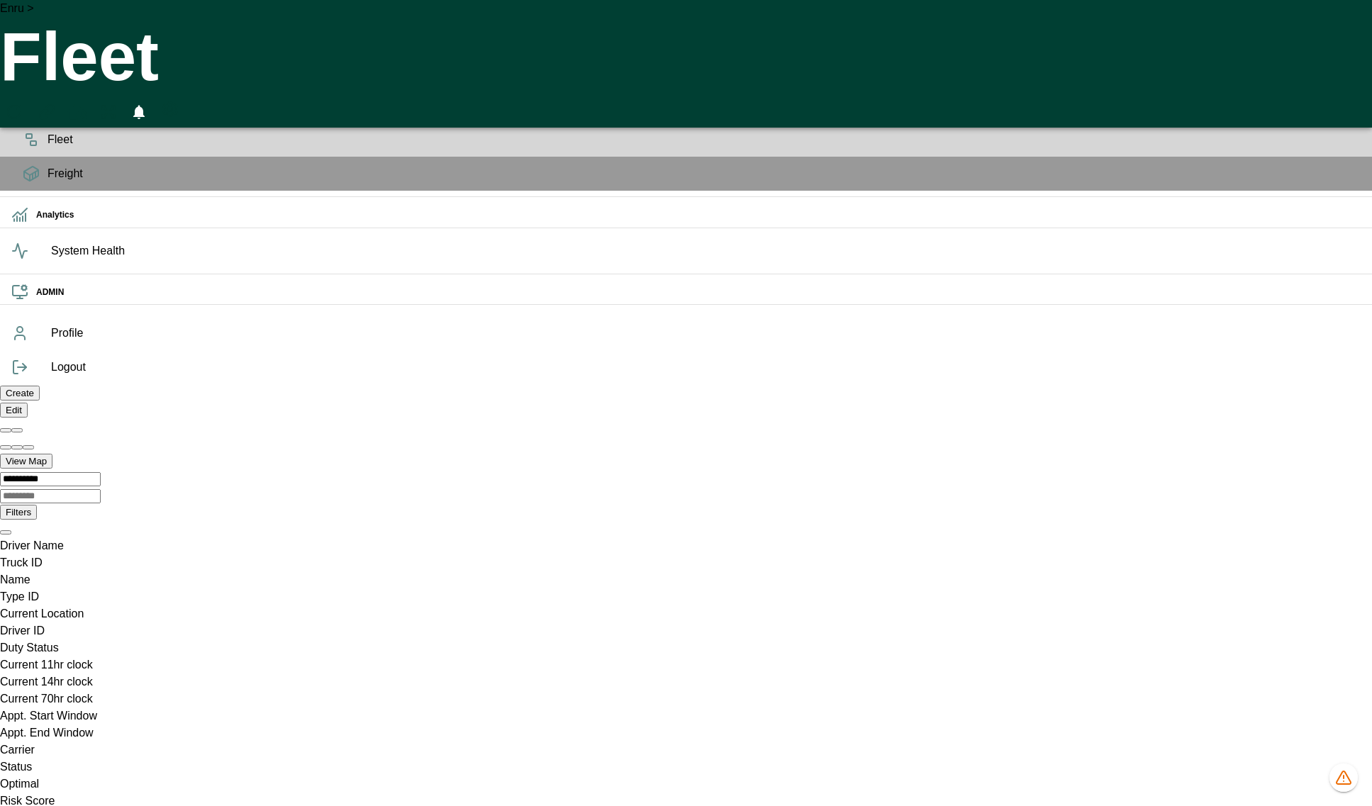
click at [26, 114] on icon at bounding box center [31, 105] width 17 height 17
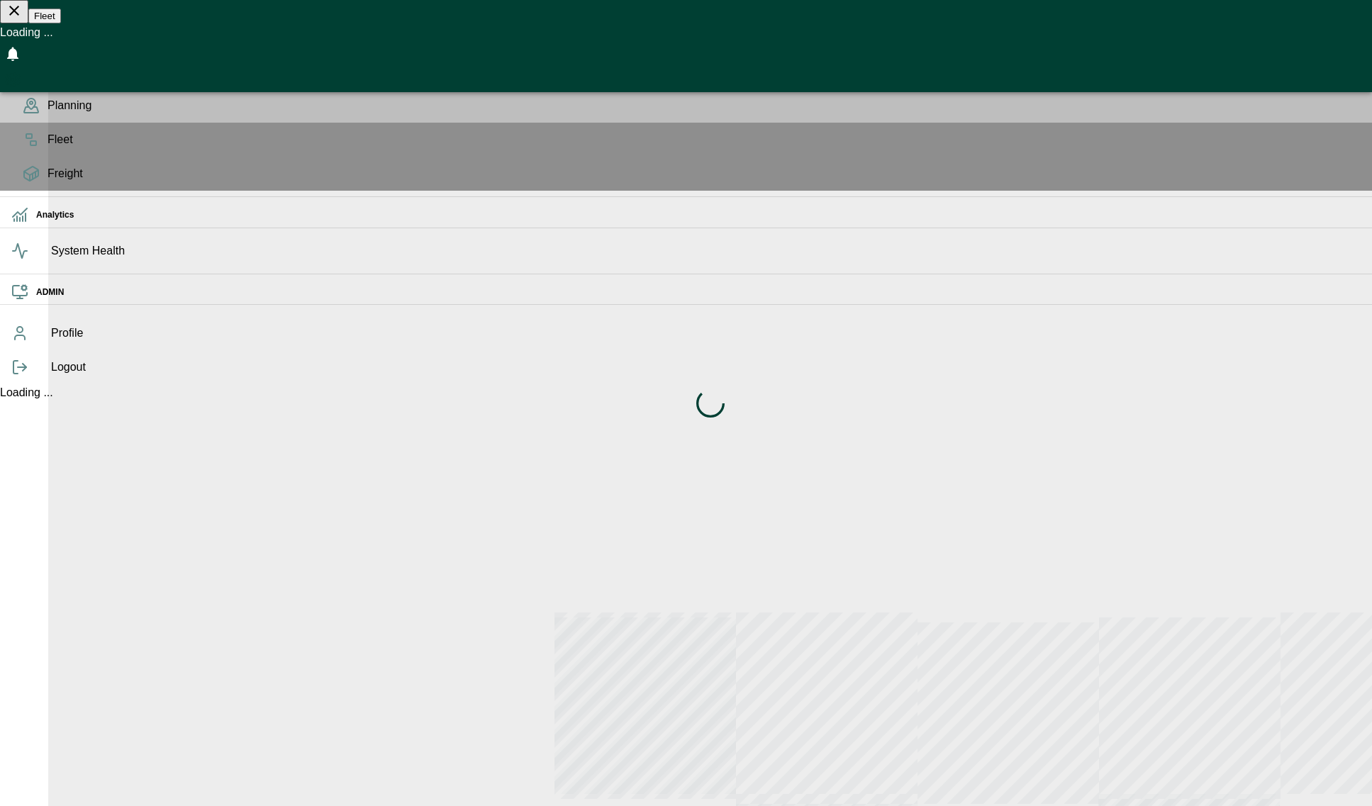
click at [48, 114] on span "Planning" at bounding box center [704, 105] width 1313 height 17
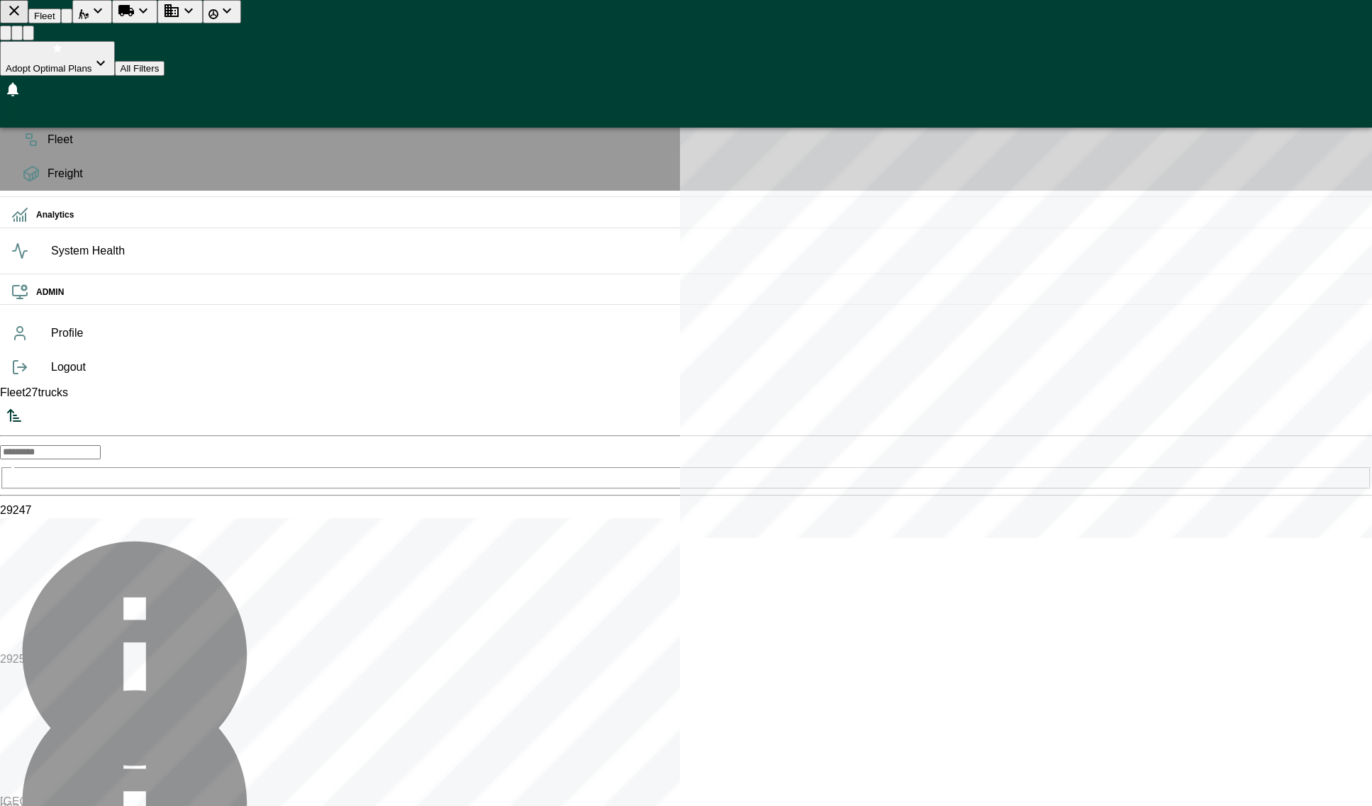
scroll to position [801, 264]
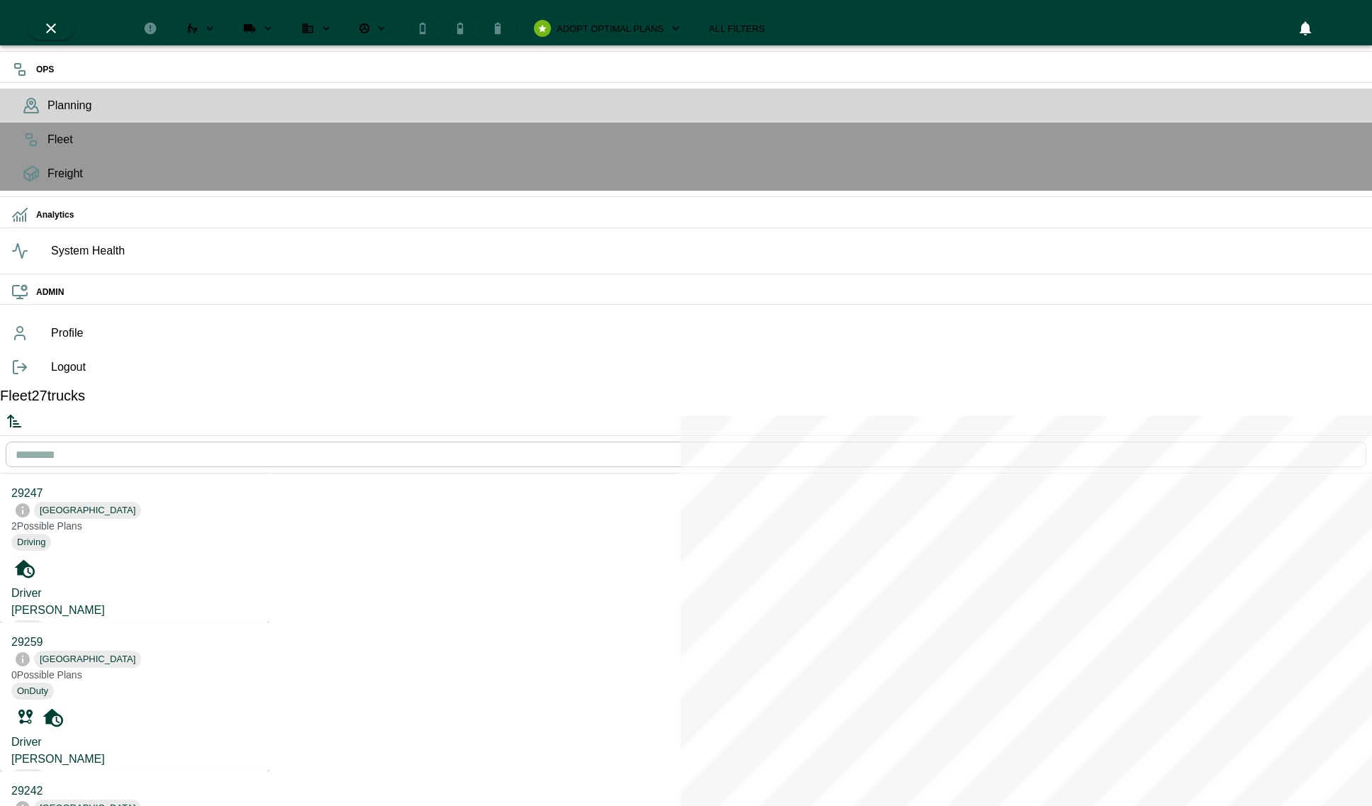
scroll to position [6, 6]
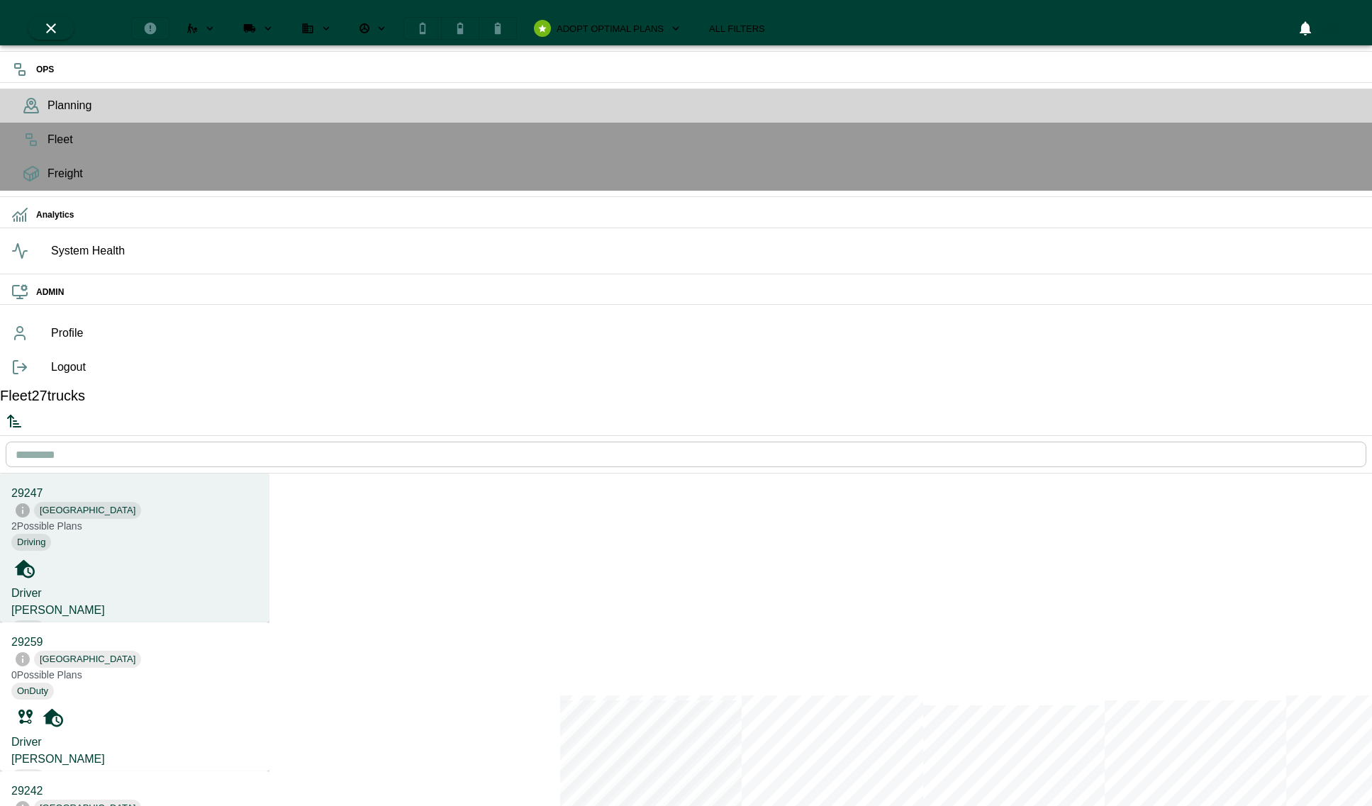
click at [73, 706] on label "Empty Miles" at bounding box center [42, 712] width 62 height 12
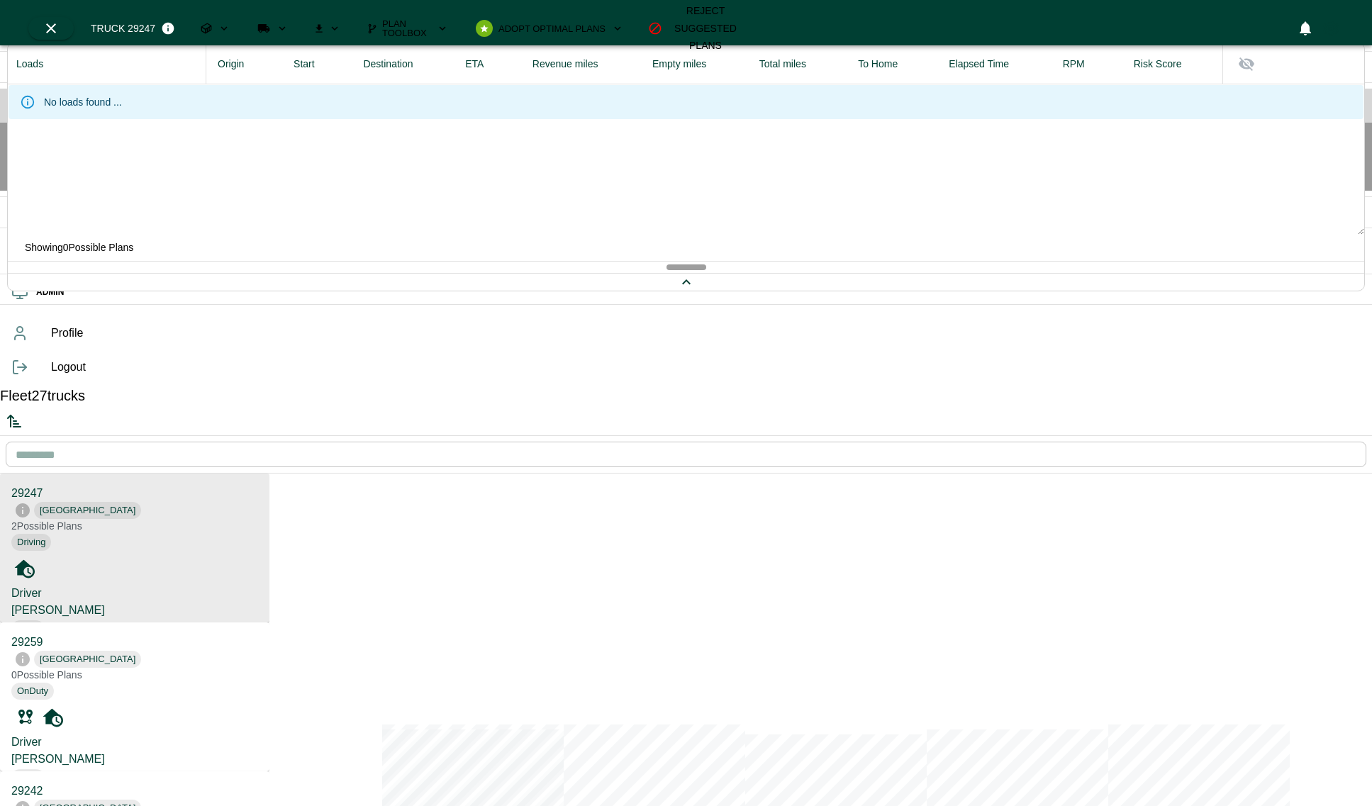
click at [143, 585] on div "Driver [PERSON_NAME] None" at bounding box center [134, 610] width 247 height 51
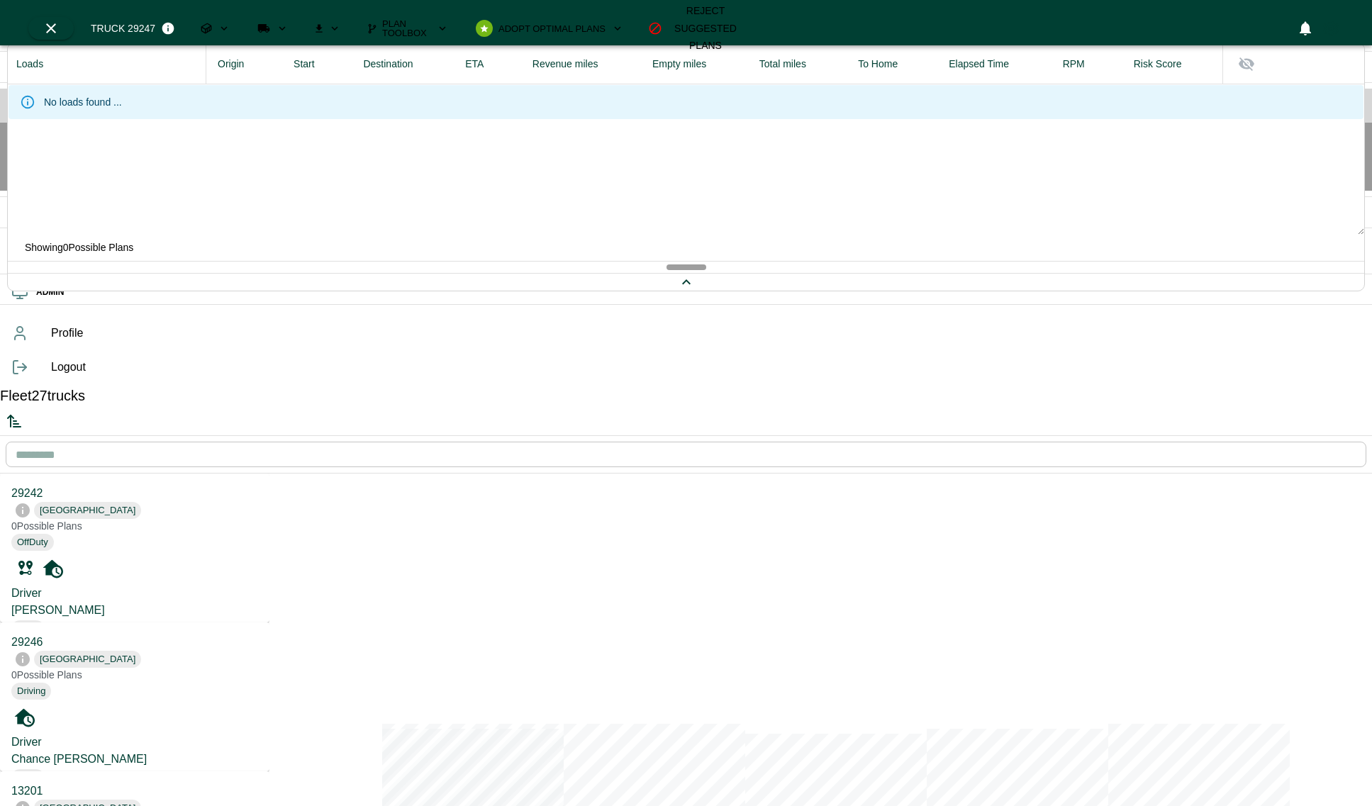
scroll to position [6, 6]
click at [30, 148] on icon at bounding box center [31, 139] width 17 height 17
click at [17, 157] on div "Fleet" at bounding box center [686, 140] width 1372 height 34
click at [32, 148] on icon at bounding box center [31, 139] width 17 height 17
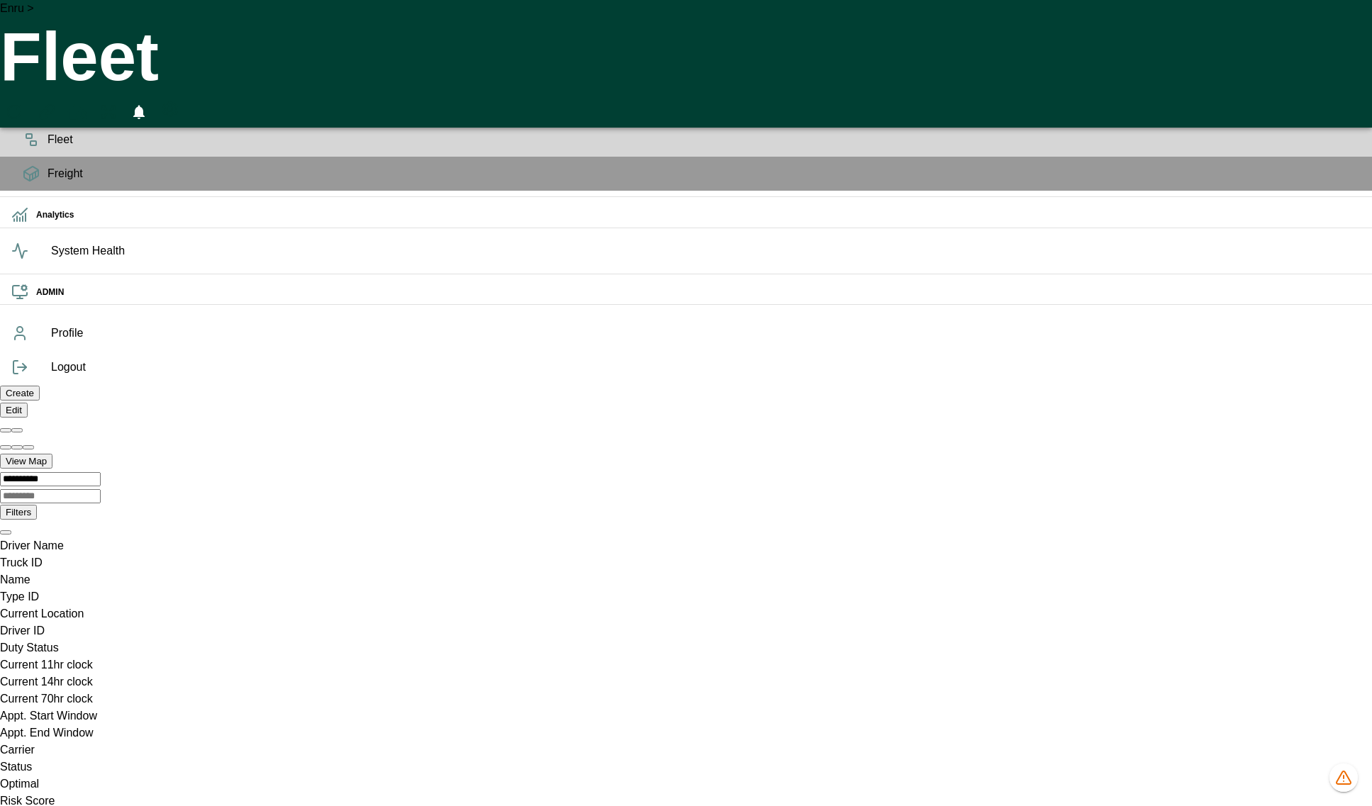
drag, startPoint x: 514, startPoint y: 109, endPoint x: 606, endPoint y: 109, distance: 92.2
click at [609, 606] on div "Type ID column. SPACE for context menu, ENTER to sort" at bounding box center [686, 606] width 1372 height 0
